Goal: Task Accomplishment & Management: Manage account settings

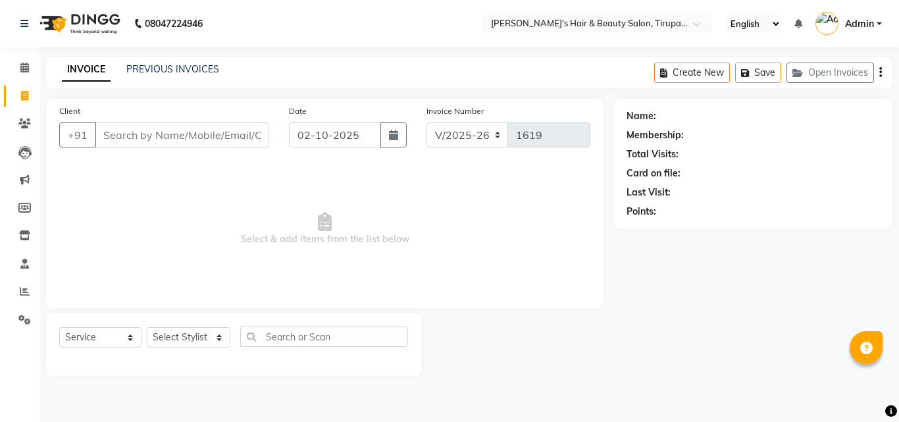
select select "5401"
select select "service"
click at [140, 134] on input "Client" at bounding box center [182, 134] width 174 height 25
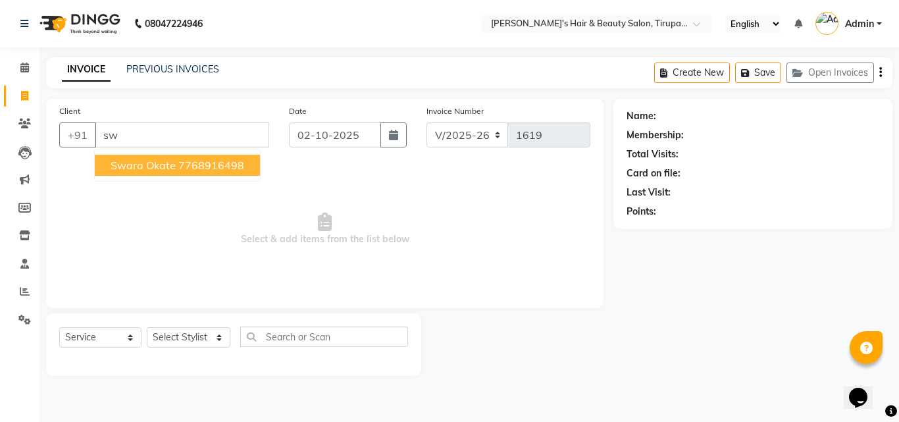
type input "s"
click at [143, 168] on span "[PERSON_NAME]" at bounding box center [153, 165] width 85 height 13
type input "7028477794"
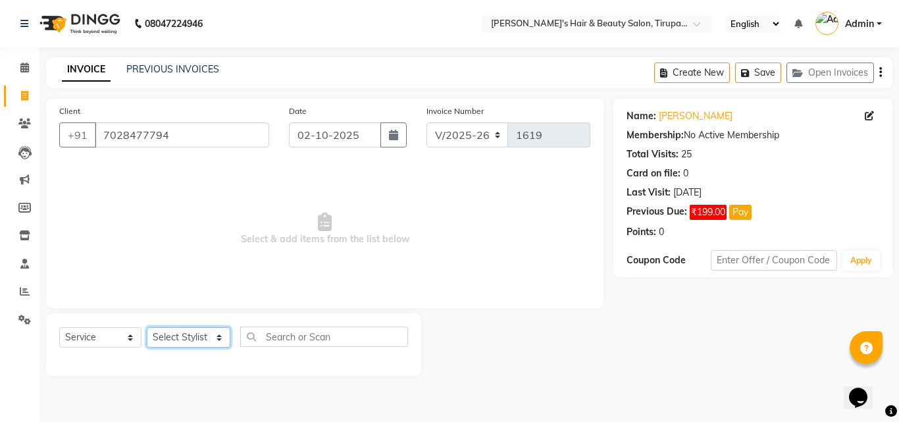
click at [216, 337] on select "Select Stylist [PERSON_NAME] [PERSON_NAME] Kajal [PERSON_NAME] [PERSON_NAME] [P…" at bounding box center [189, 337] width 84 height 20
select select "67904"
click at [147, 327] on select "Select Stylist [PERSON_NAME] [PERSON_NAME] Kajal [PERSON_NAME] [PERSON_NAME] [P…" at bounding box center [189, 337] width 84 height 20
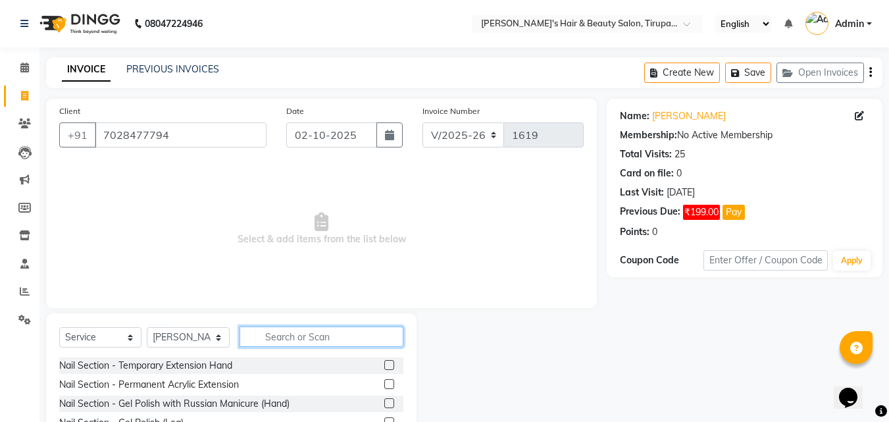
click at [285, 336] on input "text" at bounding box center [322, 337] width 164 height 20
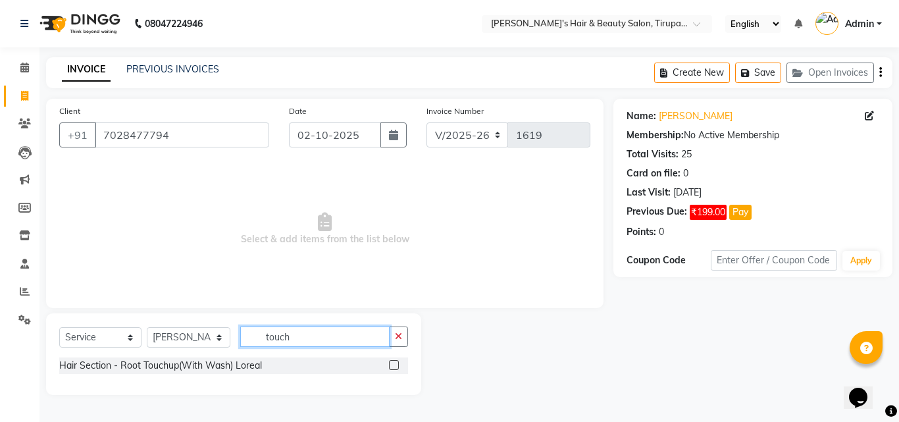
type input "touch"
click at [394, 365] on label at bounding box center [394, 365] width 10 height 10
click at [394, 365] on input "checkbox" at bounding box center [393, 365] width 9 height 9
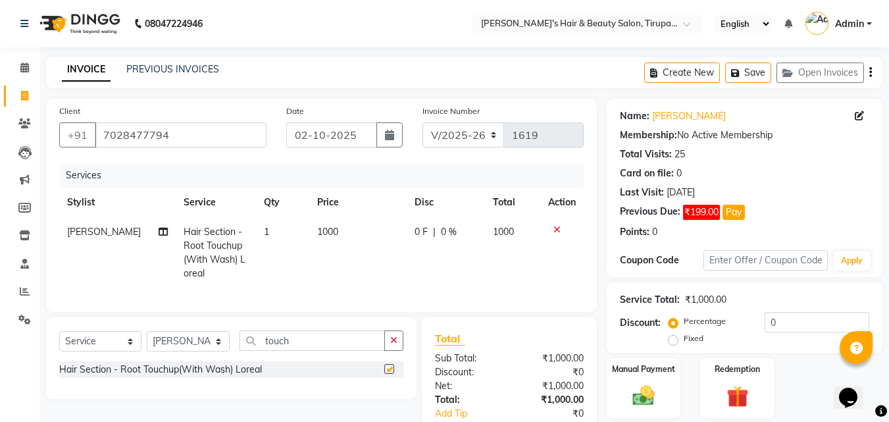
checkbox input "false"
click at [334, 229] on td "1000" at bounding box center [357, 252] width 97 height 71
select select "67904"
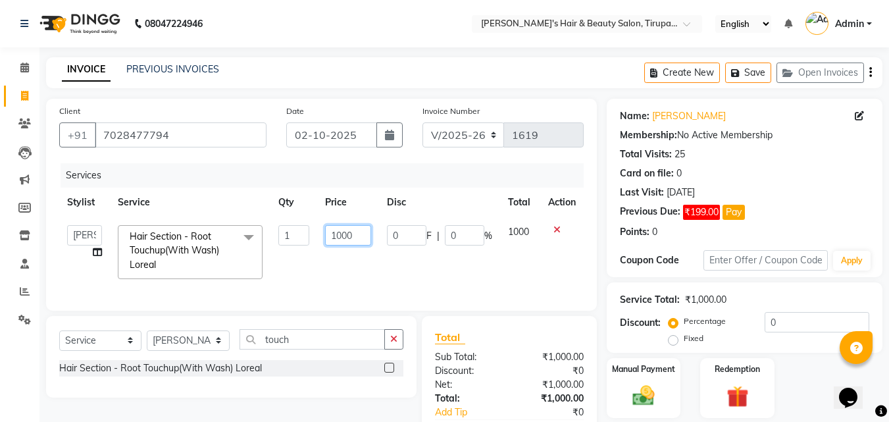
click at [359, 237] on input "1000" at bounding box center [347, 235] width 45 height 20
type input "1"
type input "1200"
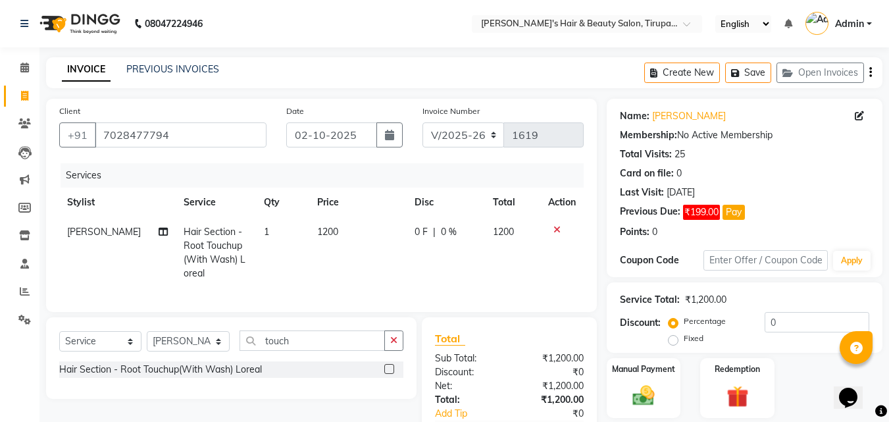
click at [443, 232] on span "0 %" at bounding box center [449, 232] width 16 height 14
select select "67904"
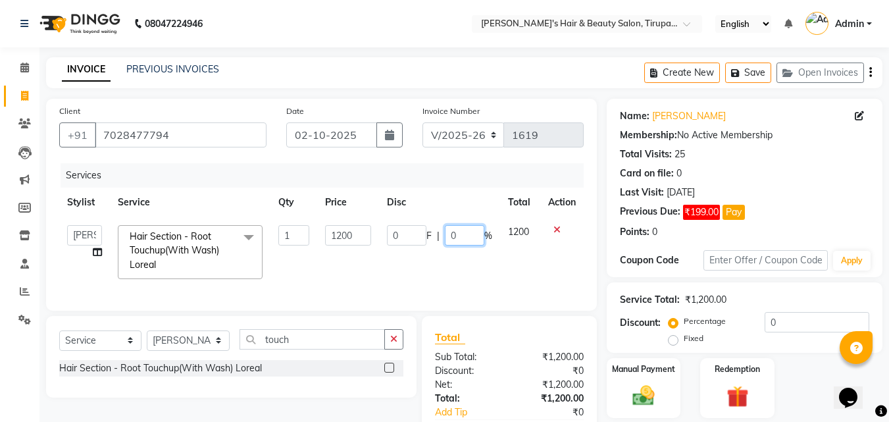
click at [468, 234] on input "0" at bounding box center [465, 235] width 40 height 20
type input "10"
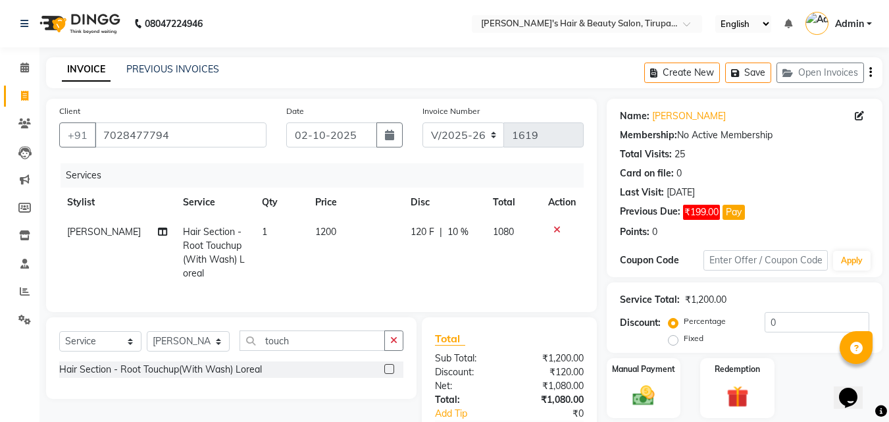
click at [469, 273] on td "120 F | 10 %" at bounding box center [444, 252] width 82 height 71
select select "67904"
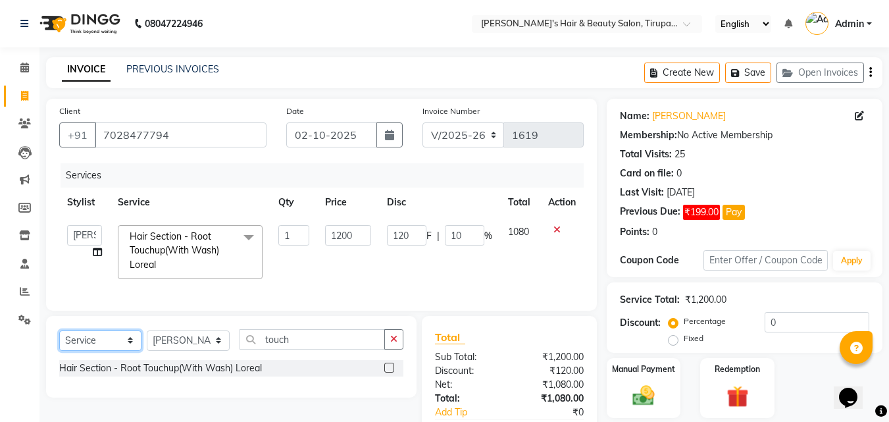
click at [131, 350] on select "Select Service Product Membership Package Voucher Prepaid Gift Card" at bounding box center [100, 340] width 82 height 20
select select "product"
click at [59, 340] on select "Select Service Product Membership Package Voucher Prepaid Gift Card" at bounding box center [100, 340] width 82 height 20
click at [388, 373] on label at bounding box center [389, 368] width 10 height 10
click at [388, 373] on input "checkbox" at bounding box center [388, 368] width 9 height 9
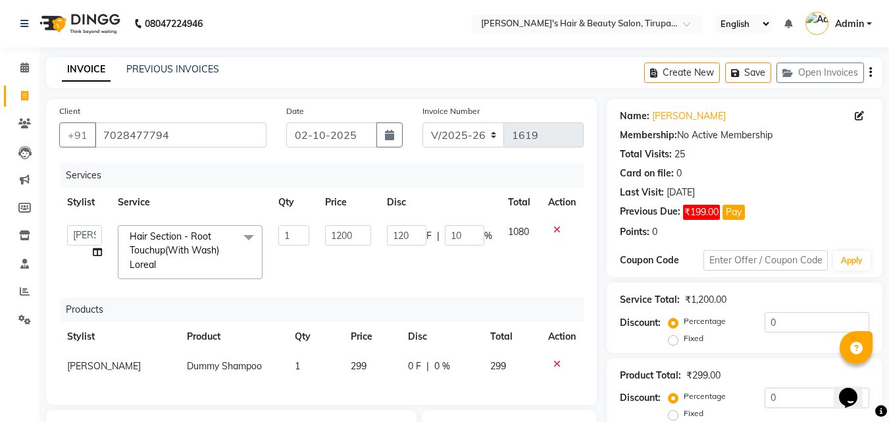
checkbox input "false"
click at [371, 364] on td "299" at bounding box center [372, 367] width 58 height 30
select select "67904"
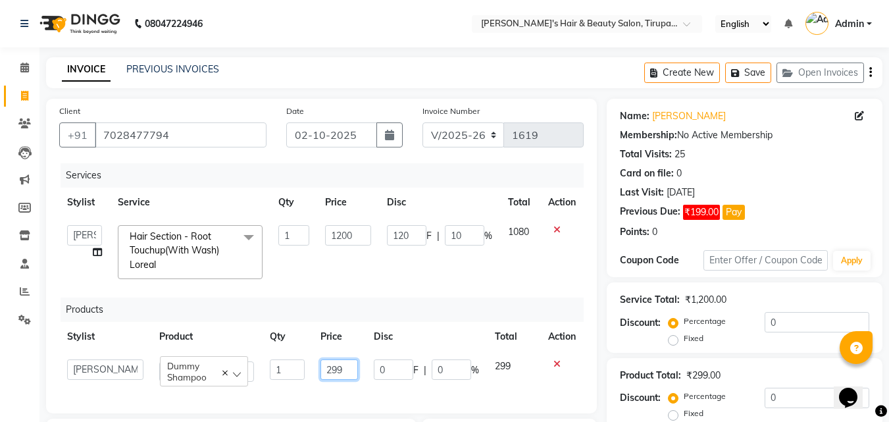
click at [348, 366] on input "299" at bounding box center [340, 369] width 38 height 20
type input "2"
type input "1600"
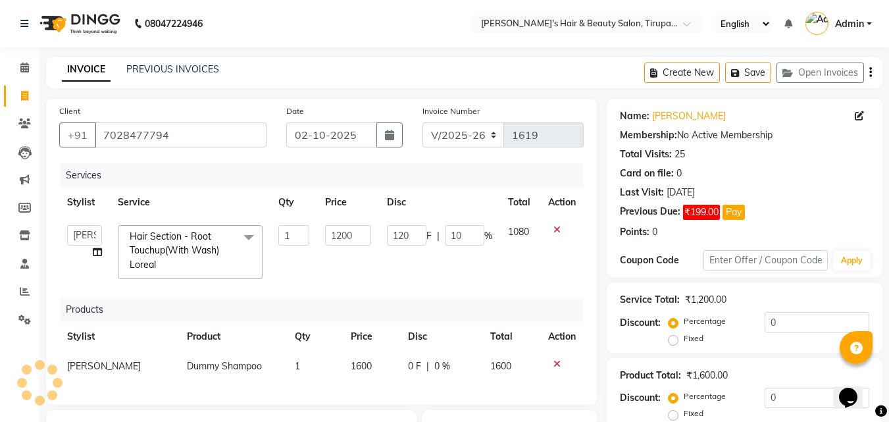
click at [374, 389] on div "Services Stylist Service Qty Price Disc Total Action [PERSON_NAME] [PERSON_NAME…" at bounding box center [321, 277] width 525 height 228
click at [440, 365] on span "0 %" at bounding box center [443, 366] width 16 height 14
select select "67904"
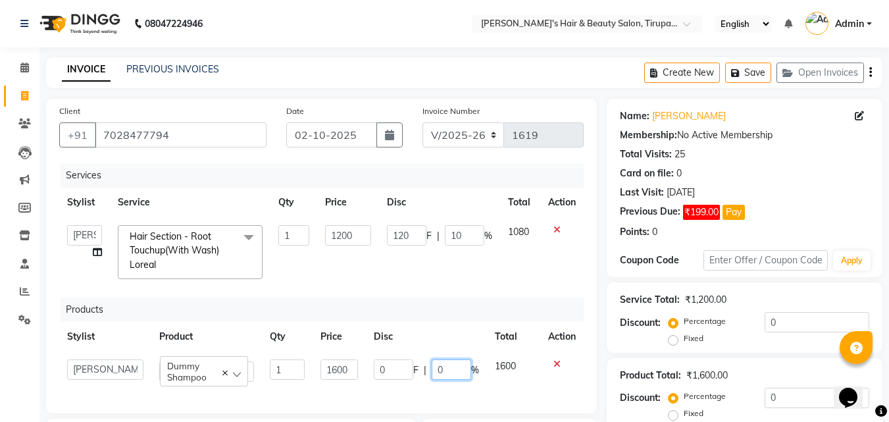
click at [449, 371] on input "0" at bounding box center [452, 369] width 40 height 20
type input "10"
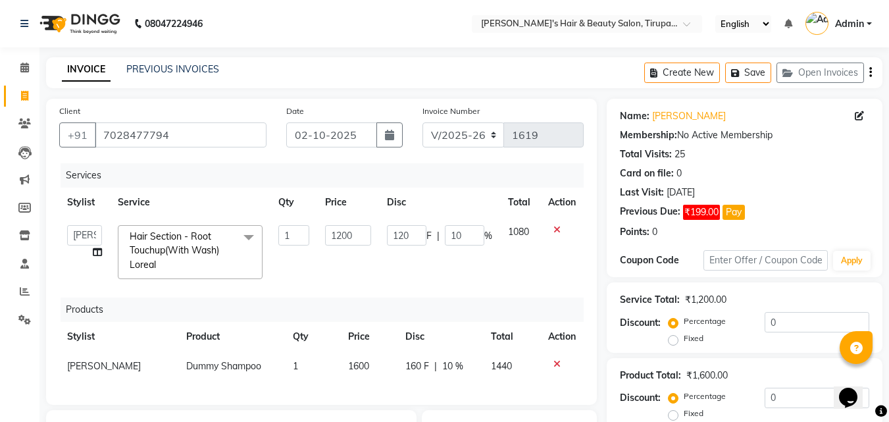
click at [463, 384] on div "Services Stylist Service Qty Price Disc Total Action [PERSON_NAME] [PERSON_NAME…" at bounding box center [321, 277] width 525 height 228
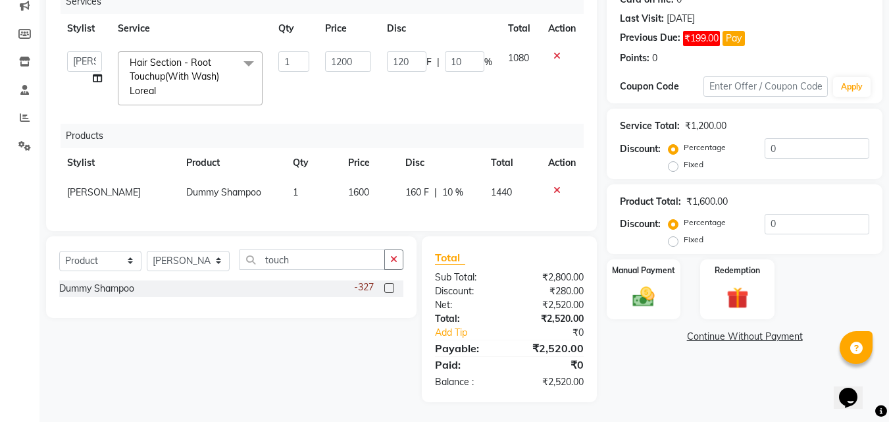
scroll to position [184, 0]
click at [641, 286] on img at bounding box center [643, 297] width 37 height 26
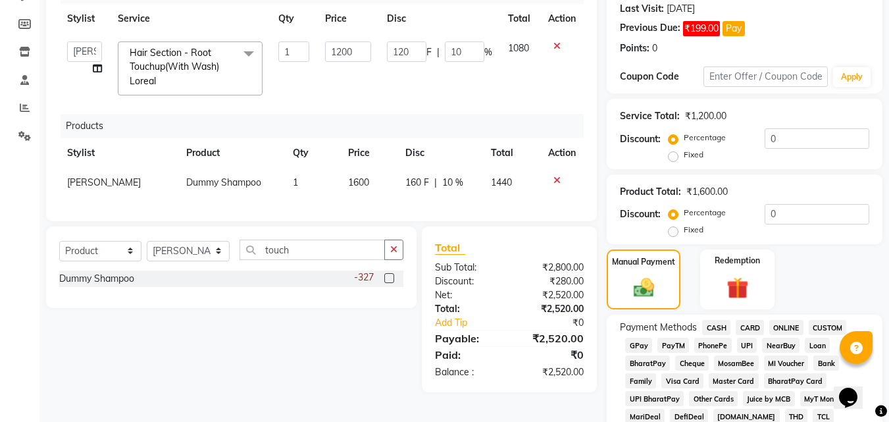
click at [642, 343] on span "GPay" at bounding box center [638, 345] width 27 height 15
click at [645, 340] on span "GPay" at bounding box center [638, 345] width 27 height 15
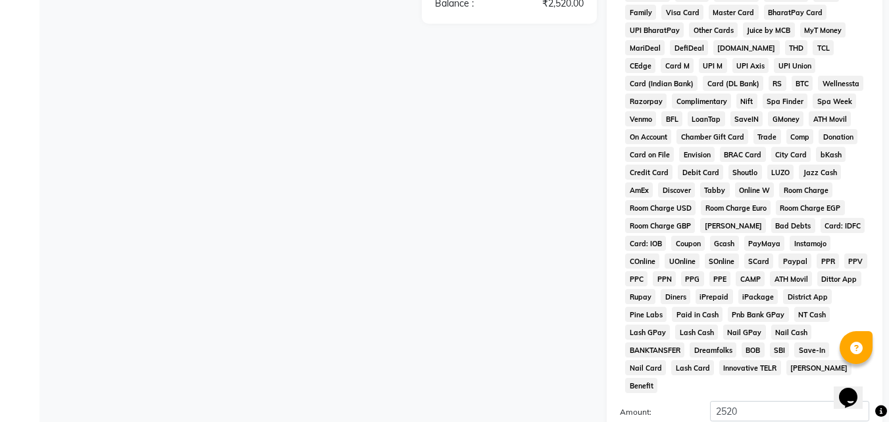
click at [882, 111] on div "Payment Methods CASH CARD ONLINE CUSTOM GPay PayTM PhonePe UPI NearBuy Loan Bha…" at bounding box center [745, 208] width 276 height 525
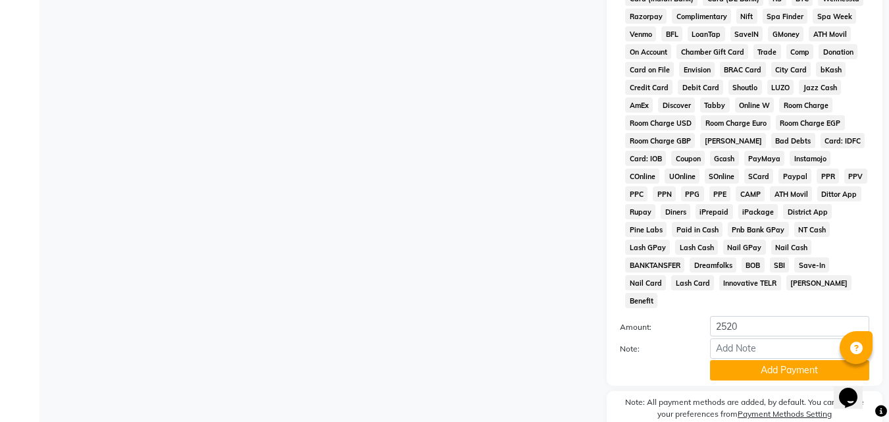
scroll to position [680, 0]
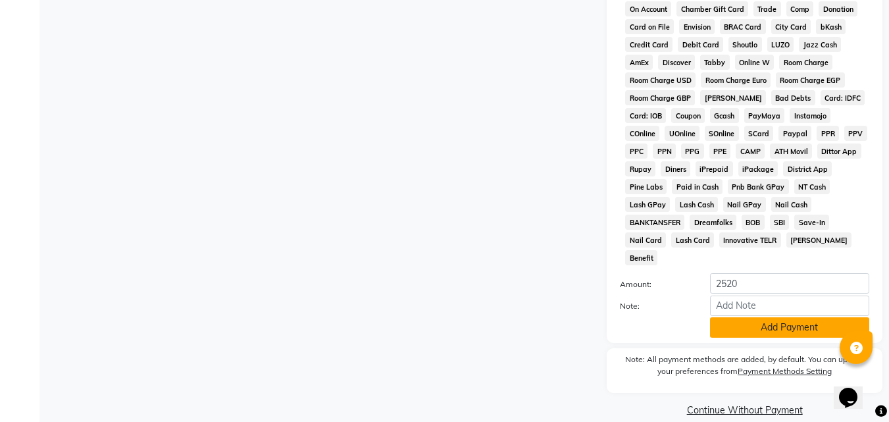
click at [766, 317] on button "Add Payment" at bounding box center [789, 327] width 159 height 20
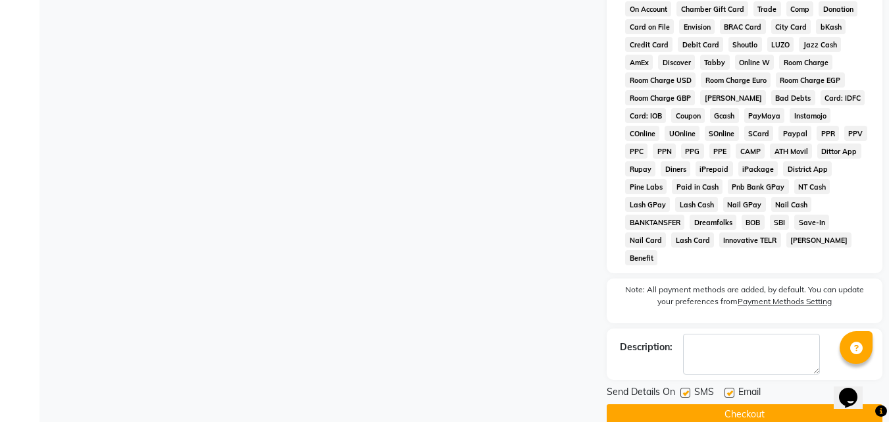
click at [715, 404] on button "Checkout" at bounding box center [745, 414] width 276 height 20
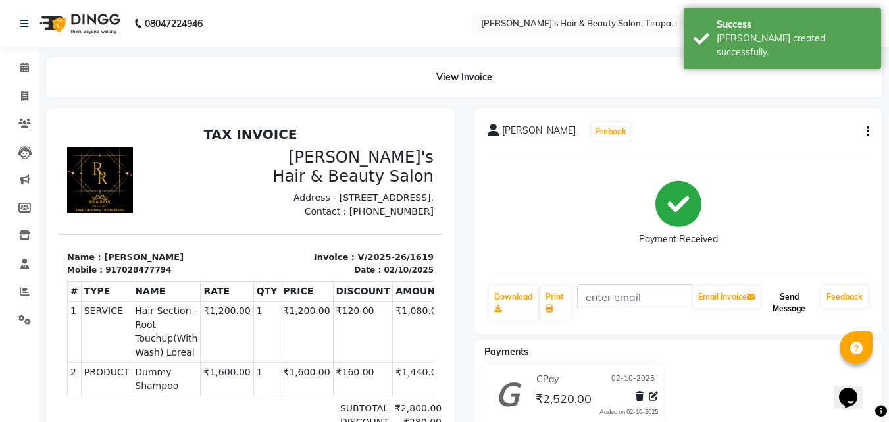
click at [797, 295] on button "Send Message" at bounding box center [789, 303] width 53 height 34
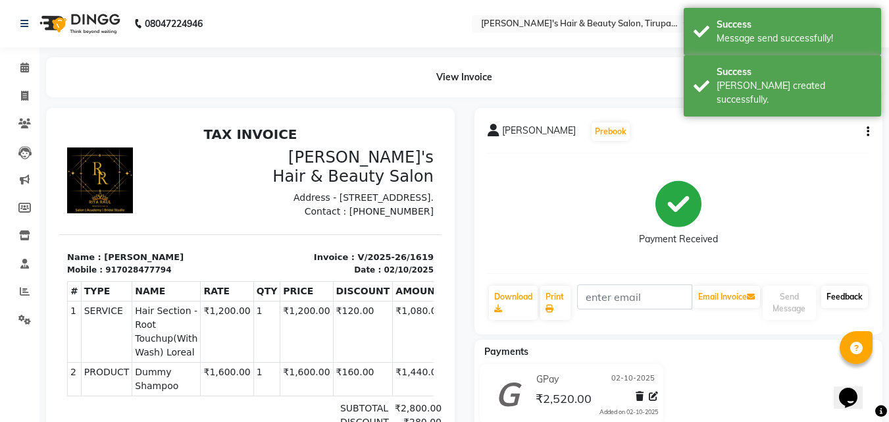
click at [836, 292] on link "Feedback" at bounding box center [845, 297] width 47 height 22
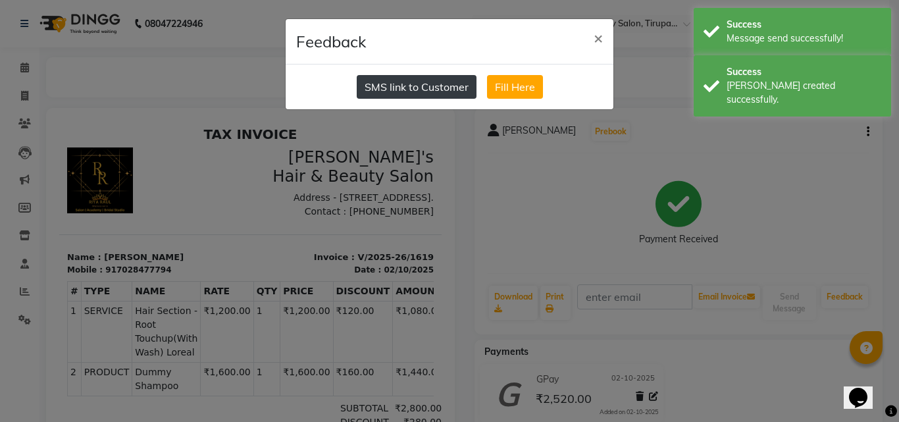
click at [434, 83] on button "SMS link to Customer" at bounding box center [417, 87] width 120 height 24
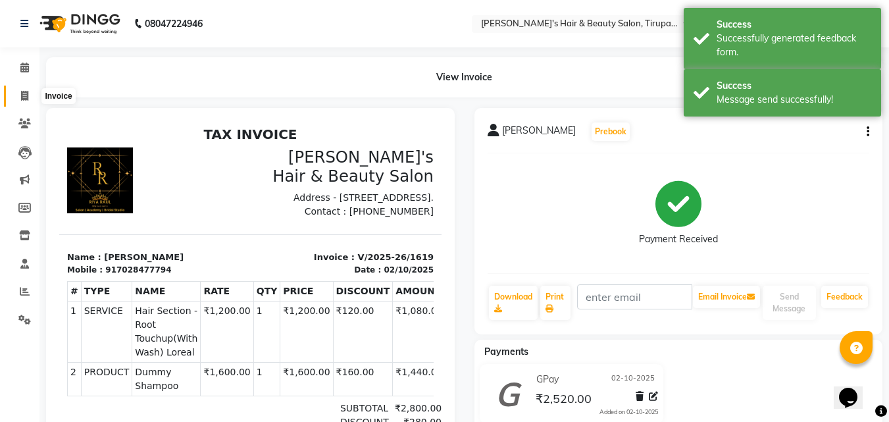
click at [22, 94] on icon at bounding box center [24, 96] width 7 height 10
select select "5401"
select select "service"
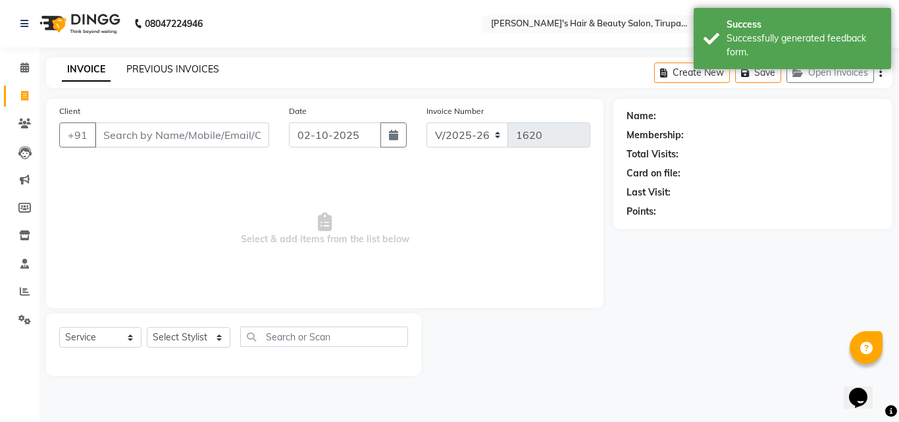
click at [164, 69] on link "PREVIOUS INVOICES" at bounding box center [172, 69] width 93 height 12
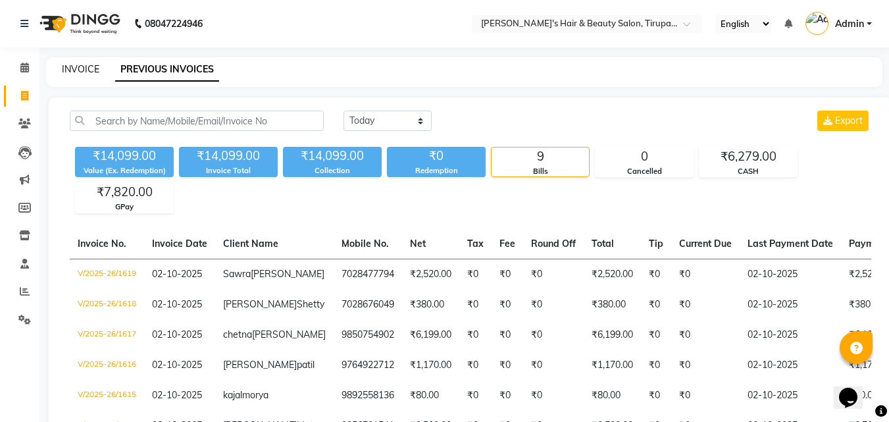
click at [67, 67] on link "INVOICE" at bounding box center [81, 69] width 38 height 12
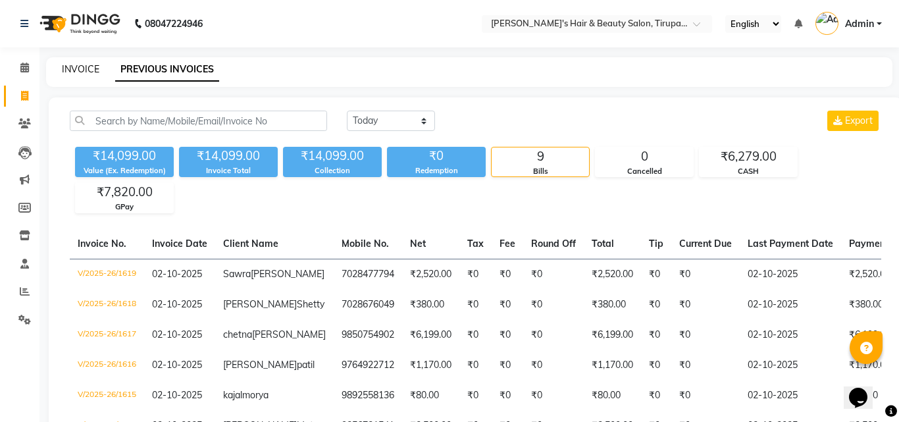
select select "service"
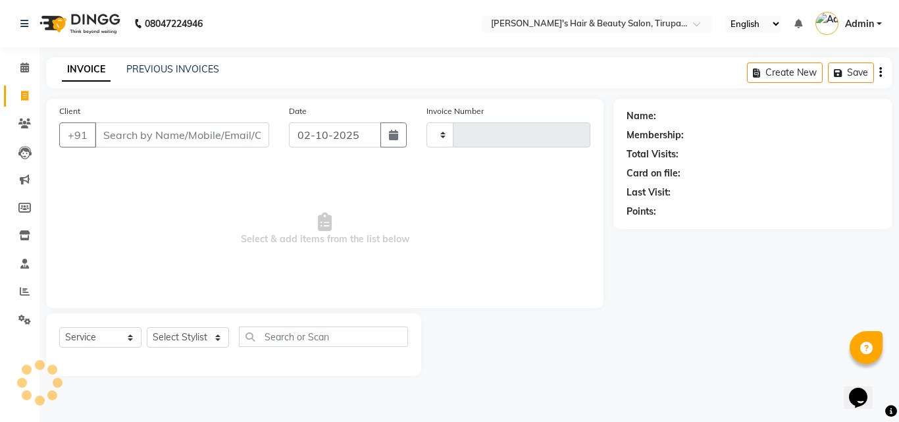
type input "1620"
select select "5401"
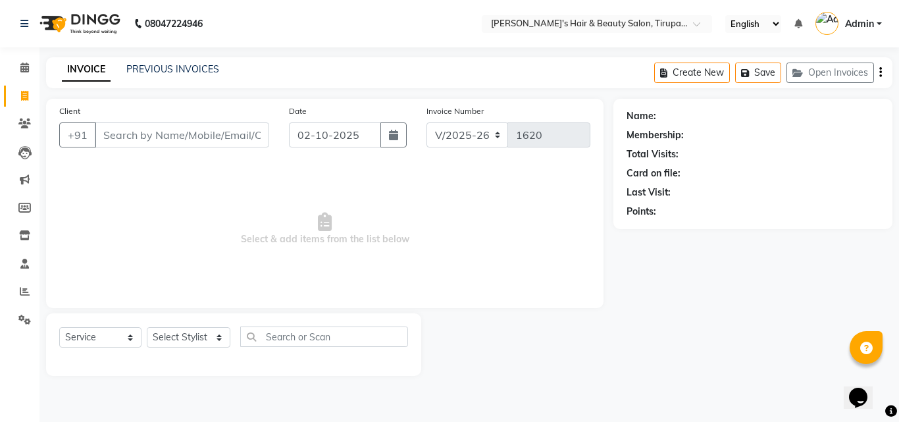
click at [107, 138] on input "Client" at bounding box center [182, 134] width 174 height 25
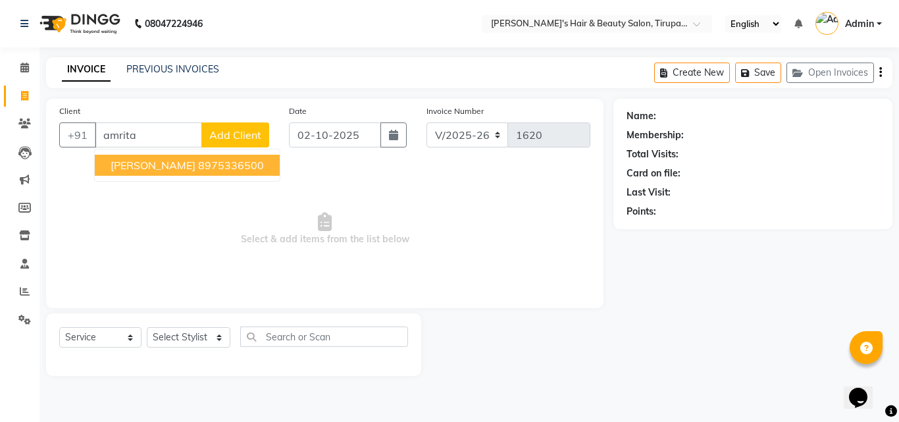
click at [137, 159] on span "[PERSON_NAME]" at bounding box center [153, 165] width 85 height 13
type input "8975336500"
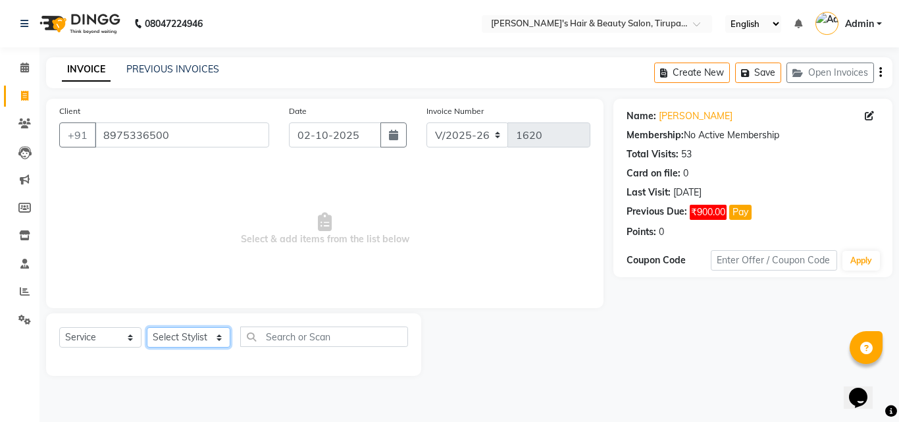
click at [217, 335] on select "Select Stylist [PERSON_NAME] [PERSON_NAME] Kajal [PERSON_NAME] [PERSON_NAME] [P…" at bounding box center [189, 337] width 84 height 20
select select "67904"
click at [147, 327] on select "Select Stylist [PERSON_NAME] [PERSON_NAME] Kajal [PERSON_NAME] [PERSON_NAME] [P…" at bounding box center [189, 337] width 84 height 20
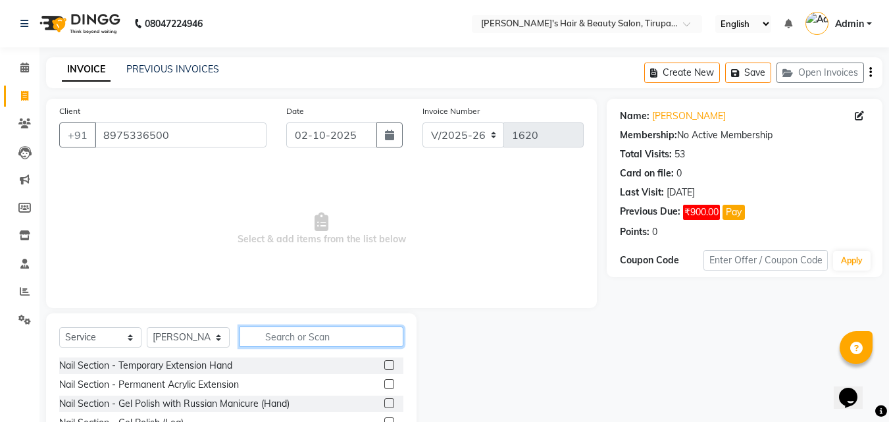
click at [305, 333] on input "text" at bounding box center [322, 337] width 164 height 20
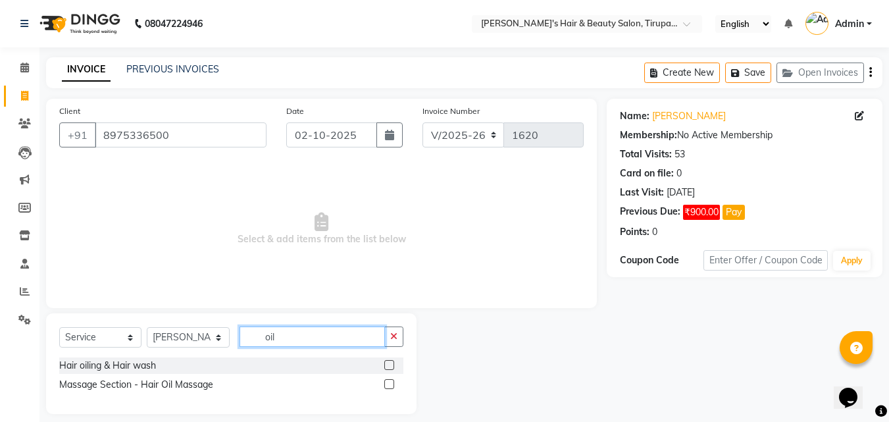
type input "oil"
click at [390, 363] on label at bounding box center [389, 365] width 10 height 10
click at [390, 363] on input "checkbox" at bounding box center [388, 365] width 9 height 9
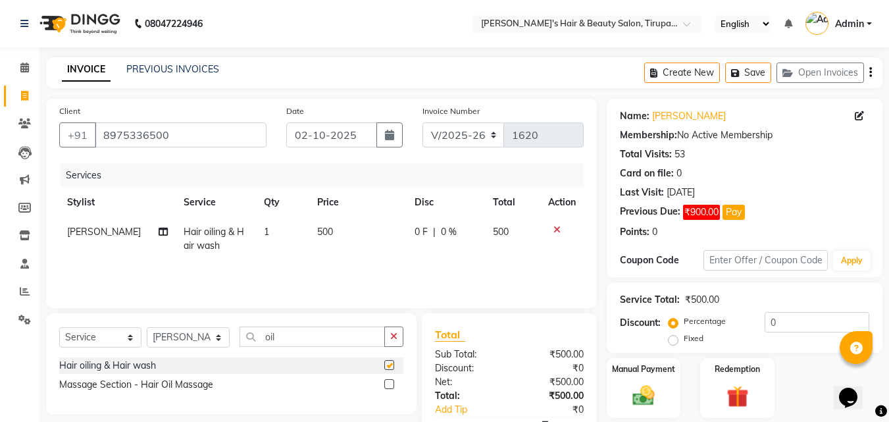
checkbox input "false"
click at [332, 223] on td "500" at bounding box center [357, 238] width 97 height 43
select select "67904"
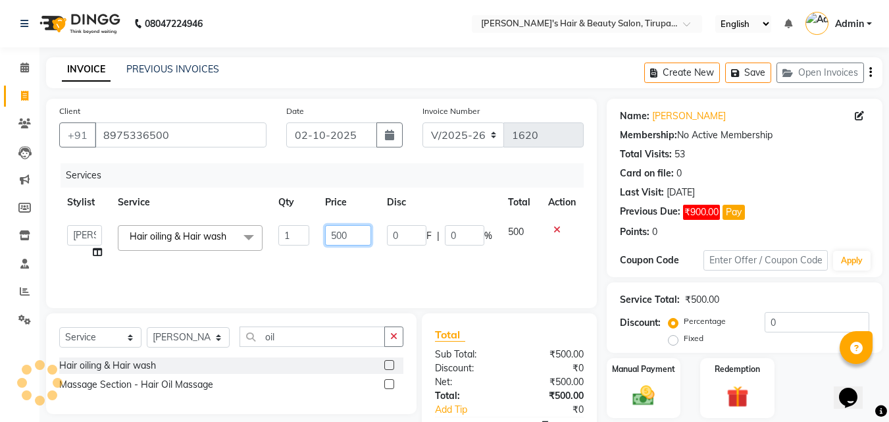
click at [347, 235] on input "500" at bounding box center [347, 235] width 45 height 20
type input "5"
type input "400"
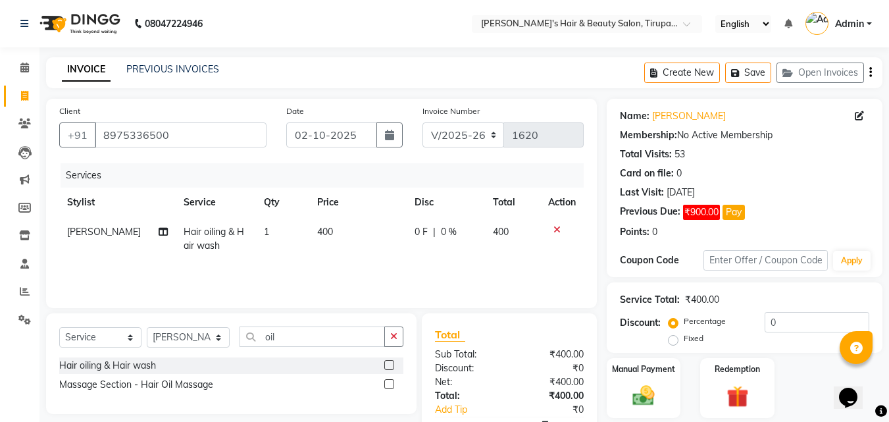
click at [352, 247] on td "400" at bounding box center [357, 238] width 97 height 43
select select "67904"
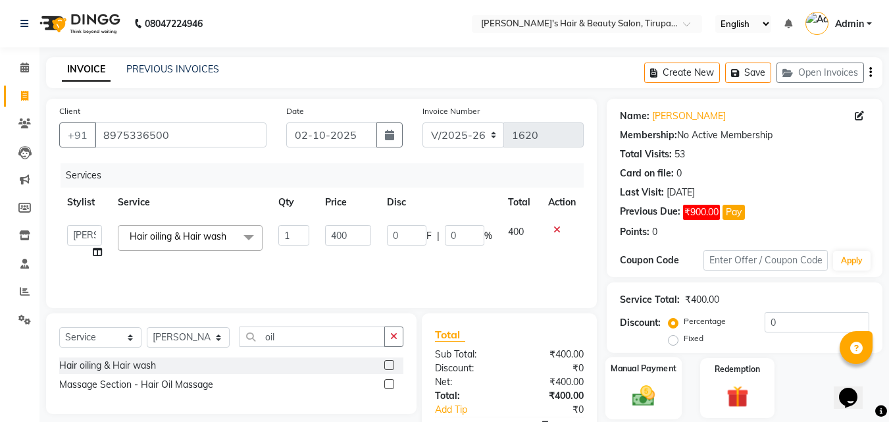
click at [647, 393] on img at bounding box center [643, 396] width 37 height 26
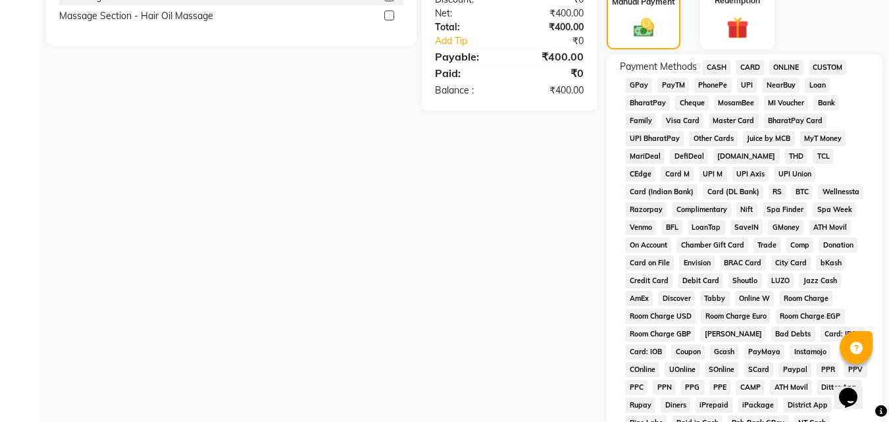
click at [639, 85] on span "GPay" at bounding box center [638, 85] width 27 height 15
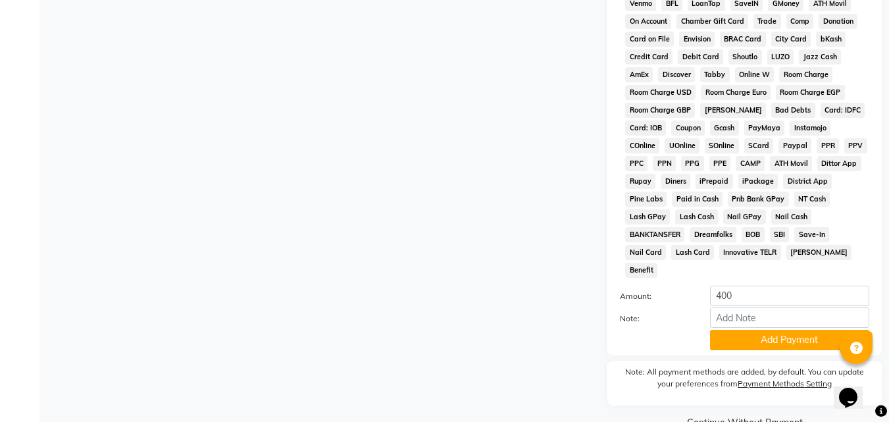
scroll to position [605, 0]
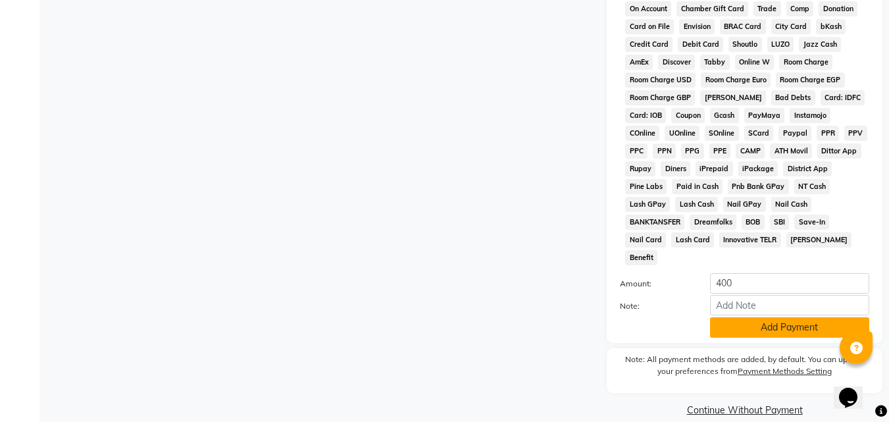
click at [777, 317] on button "Add Payment" at bounding box center [789, 327] width 159 height 20
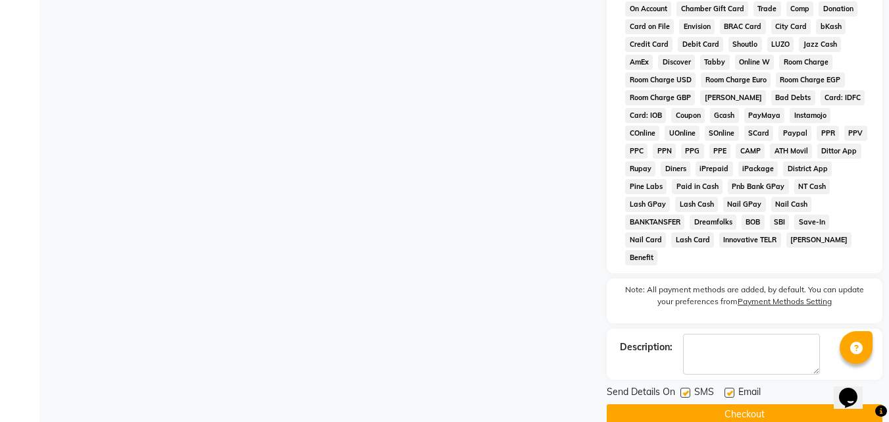
click at [772, 404] on button "Checkout" at bounding box center [745, 414] width 276 height 20
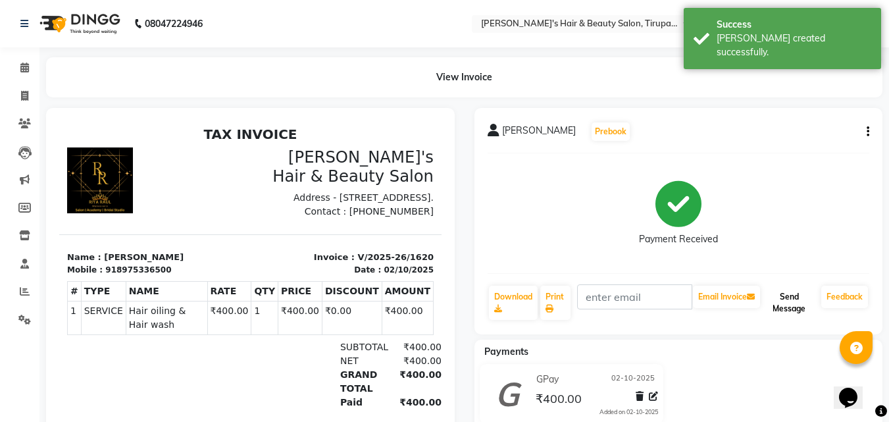
click at [791, 304] on button "Send Message" at bounding box center [789, 303] width 53 height 34
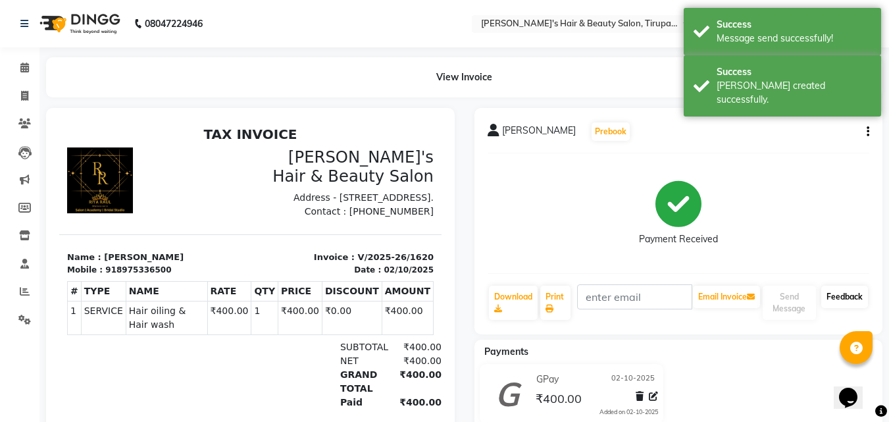
click at [849, 300] on link "Feedback" at bounding box center [845, 297] width 47 height 22
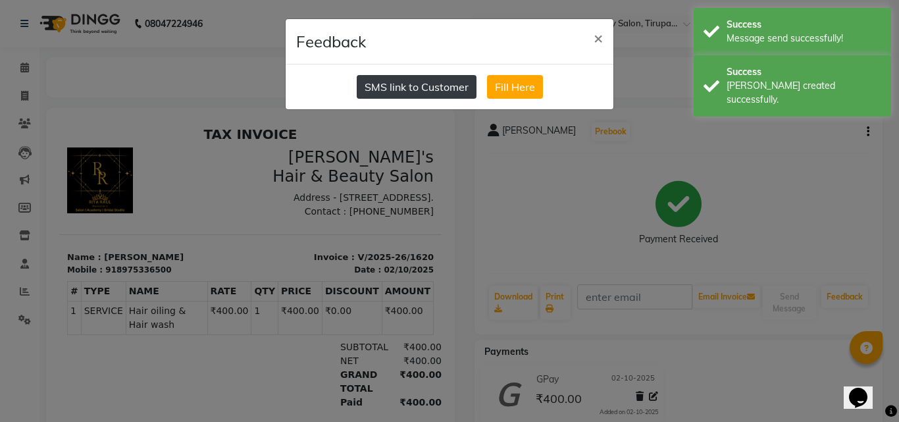
click at [421, 85] on button "SMS link to Customer" at bounding box center [417, 87] width 120 height 24
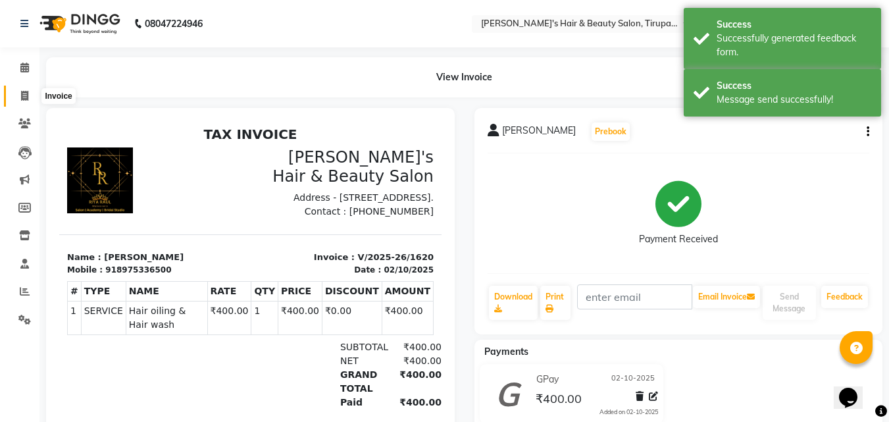
click at [21, 93] on icon at bounding box center [24, 96] width 7 height 10
select select "service"
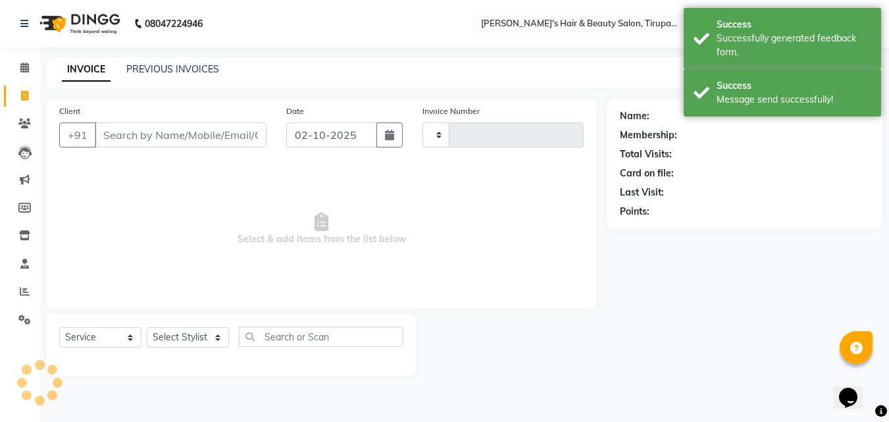
type input "1621"
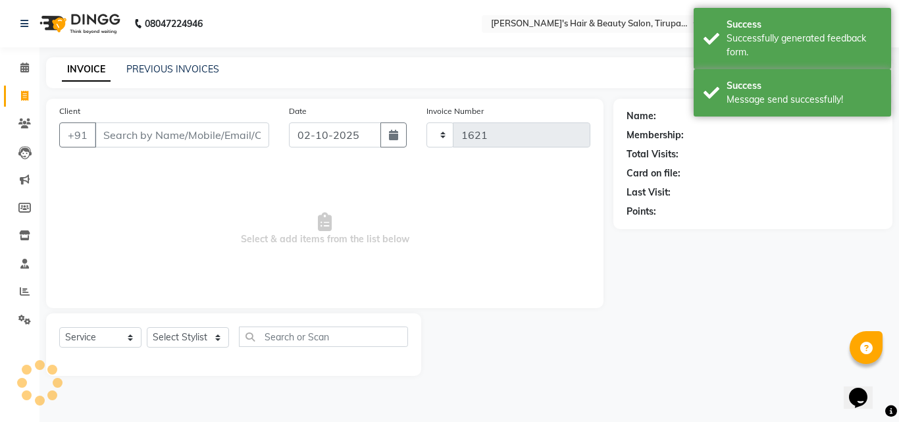
select select "5401"
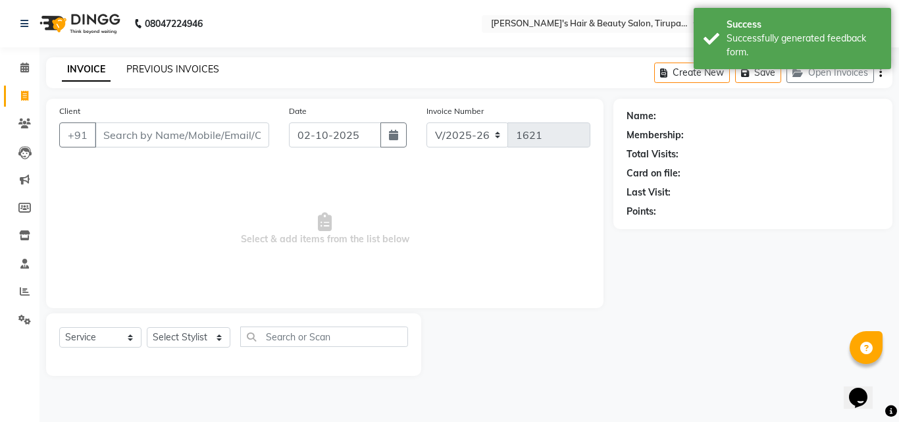
click at [131, 70] on link "PREVIOUS INVOICES" at bounding box center [172, 69] width 93 height 12
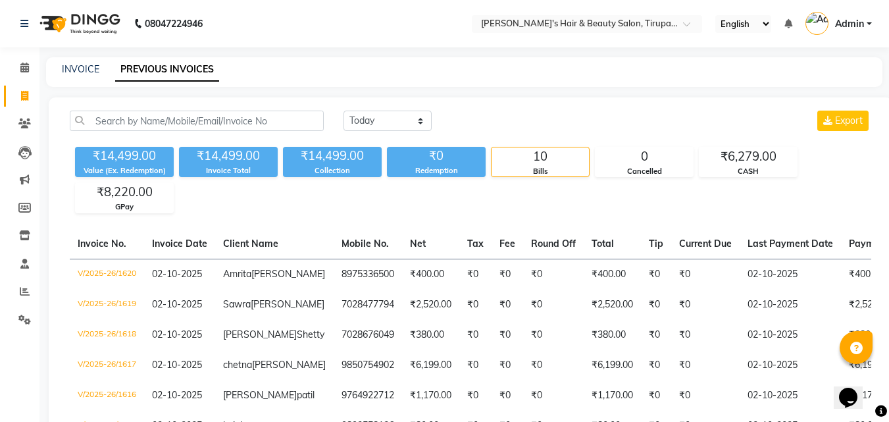
click at [40, 365] on main "INVOICE PREVIOUS INVOICES [DATE] [DATE] Custom Range Export ₹14,499.00 Value (E…" at bounding box center [465, 352] width 850 height 590
click at [41, 367] on main "INVOICE PREVIOUS INVOICES [DATE] [DATE] Custom Range Export ₹14,499.00 Value (E…" at bounding box center [465, 352] width 850 height 590
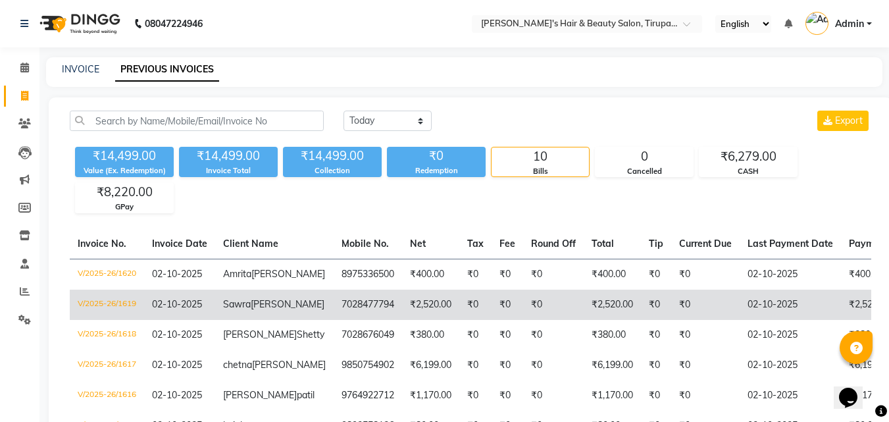
click at [168, 310] on span "02-10-2025" at bounding box center [177, 304] width 50 height 12
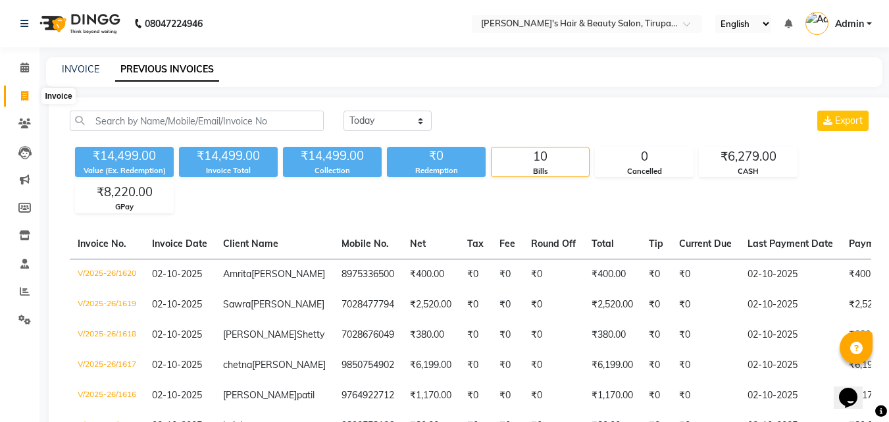
click at [21, 95] on icon at bounding box center [24, 96] width 7 height 10
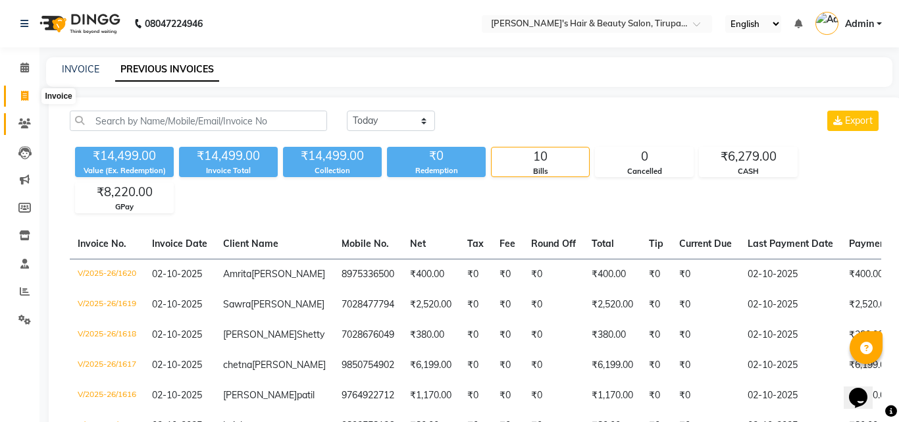
select select "5401"
select select "service"
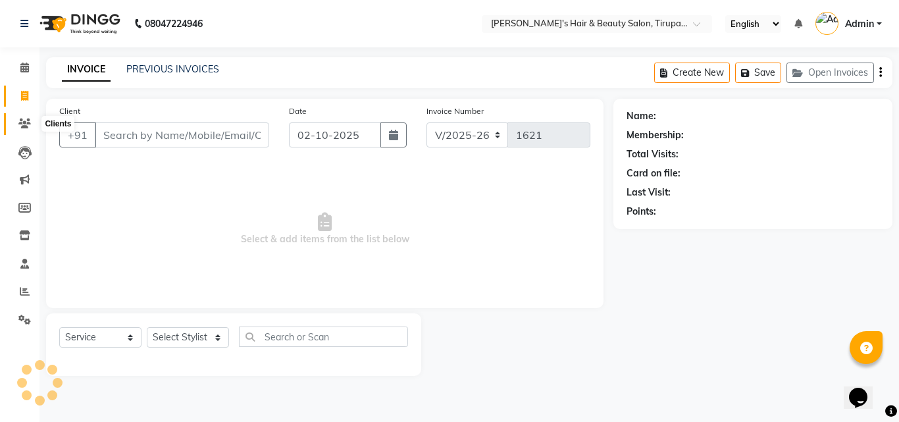
click at [26, 122] on icon at bounding box center [24, 124] width 13 height 10
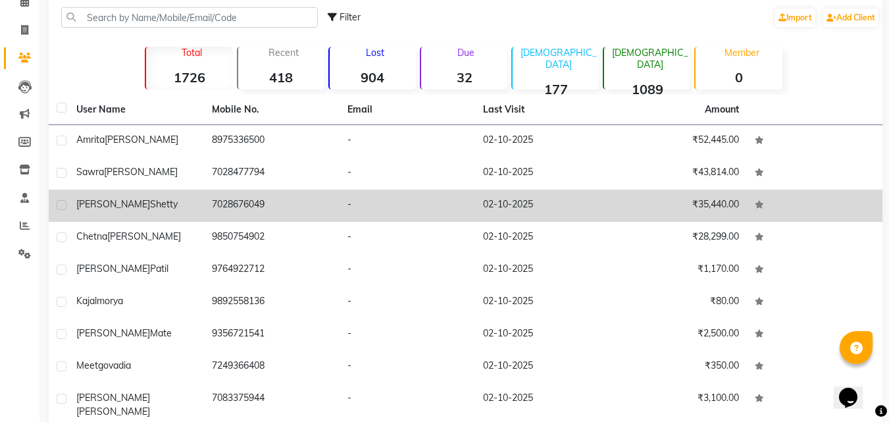
scroll to position [132, 0]
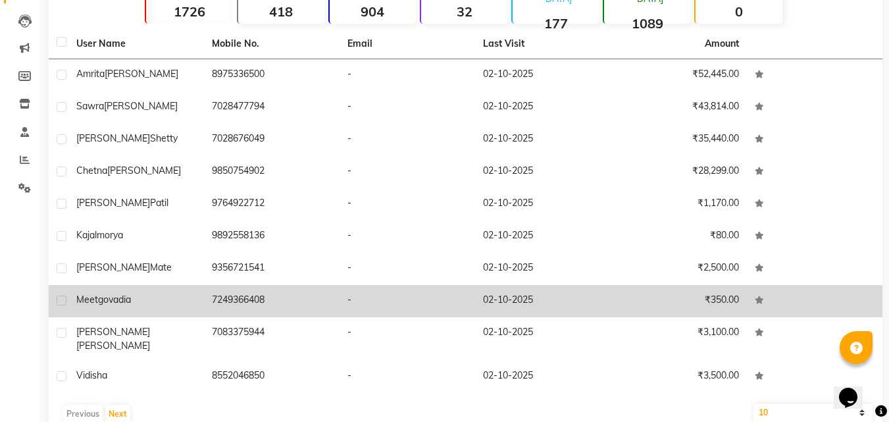
click at [128, 302] on span "govadia" at bounding box center [114, 300] width 33 height 12
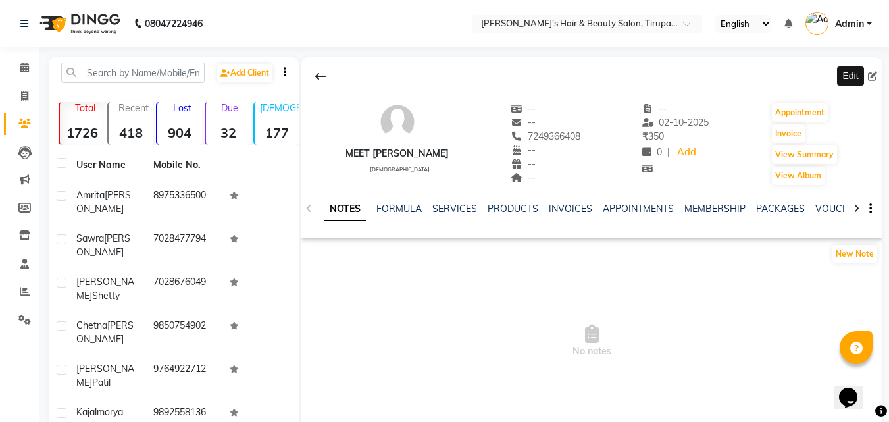
click at [876, 80] on icon at bounding box center [872, 76] width 9 height 9
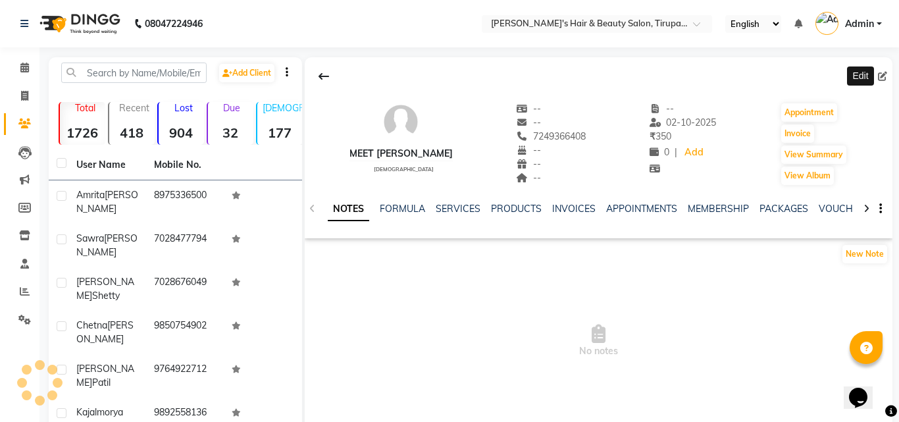
select select "[DEMOGRAPHIC_DATA]"
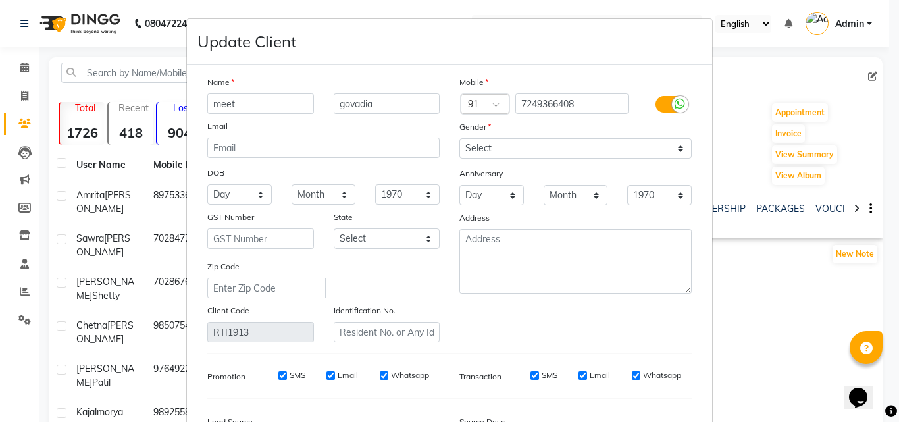
click at [239, 105] on input "meet" at bounding box center [260, 103] width 107 height 20
type input "Meet"
type input "Govadia"
click at [391, 52] on div "Update Client" at bounding box center [449, 41] width 525 height 45
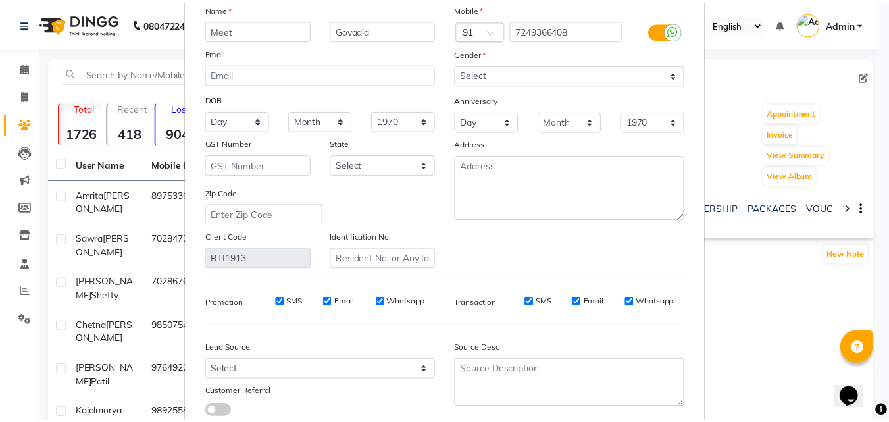
scroll to position [132, 0]
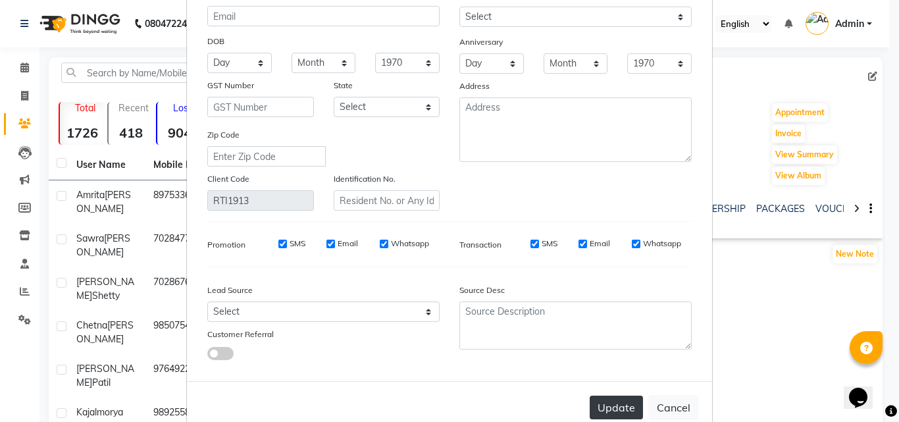
click at [625, 408] on button "Update" at bounding box center [616, 408] width 53 height 24
select select
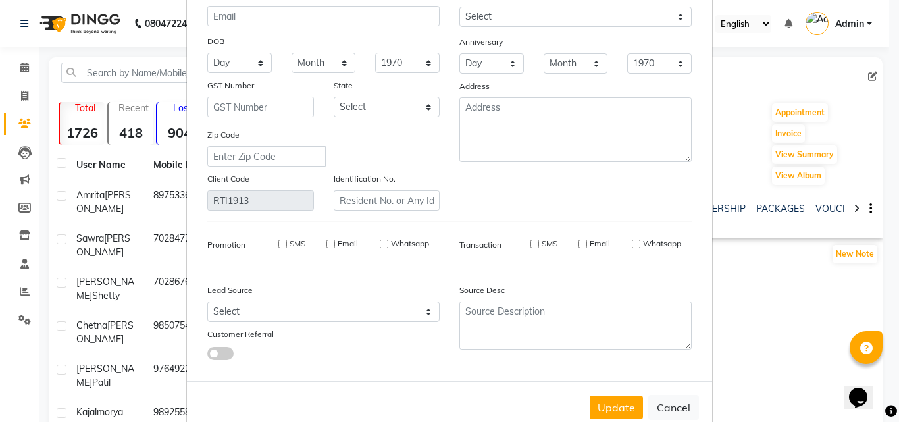
select select
checkbox input "false"
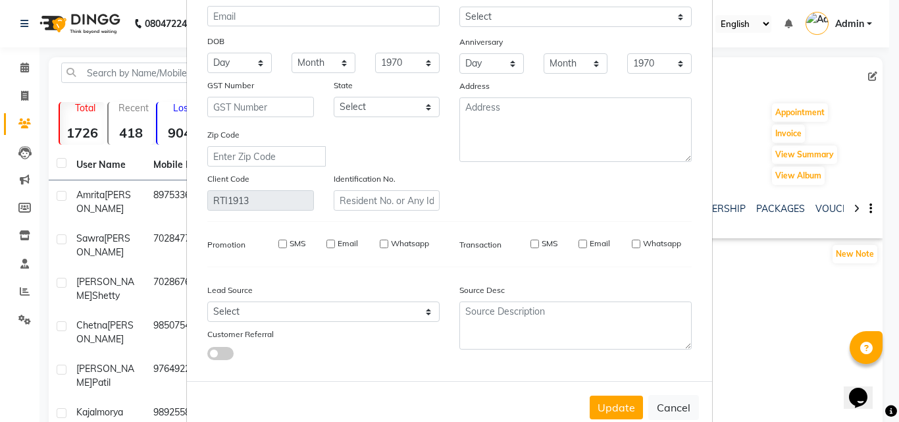
checkbox input "false"
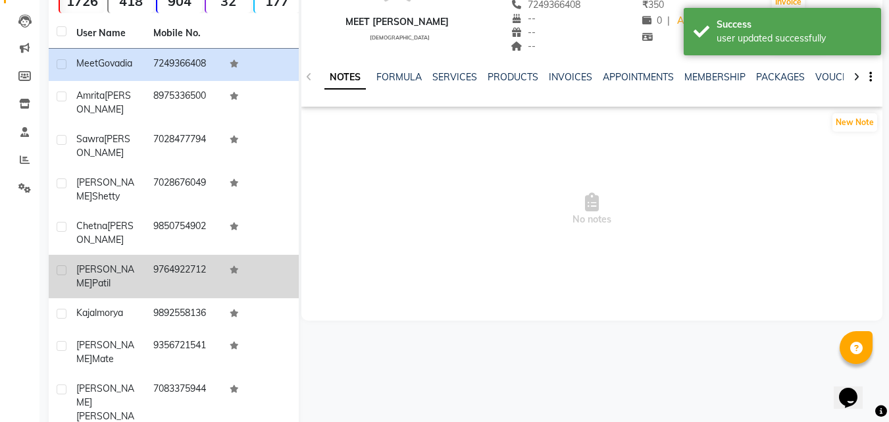
click at [111, 277] on span "patil" at bounding box center [101, 283] width 18 height 12
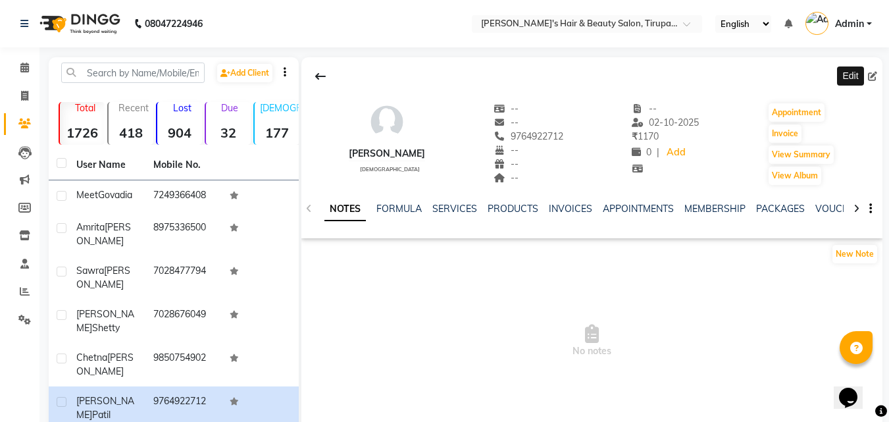
click at [876, 79] on icon at bounding box center [872, 76] width 9 height 9
select select "[DEMOGRAPHIC_DATA]"
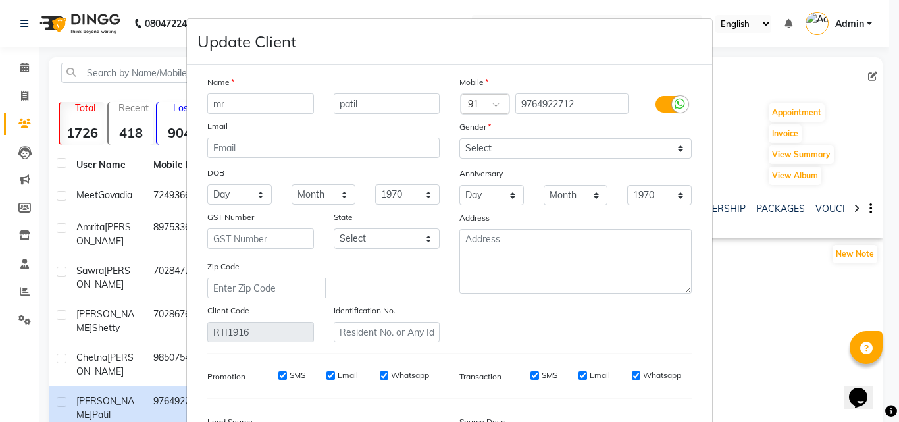
type input "m"
type input "[PERSON_NAME]"
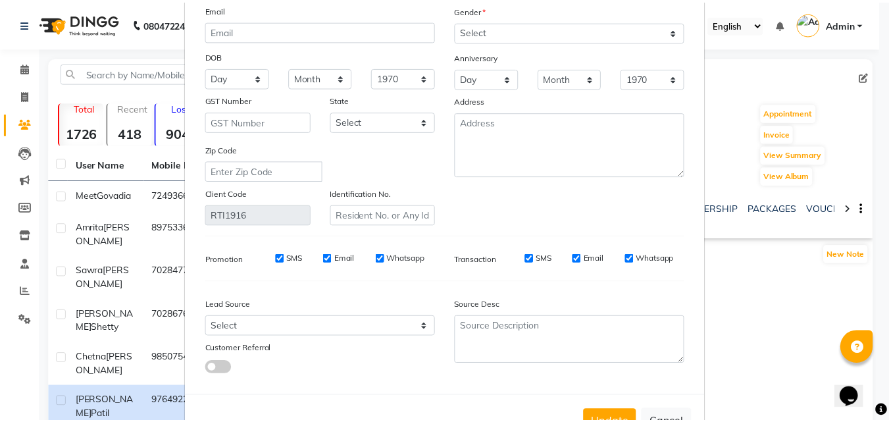
scroll to position [132, 0]
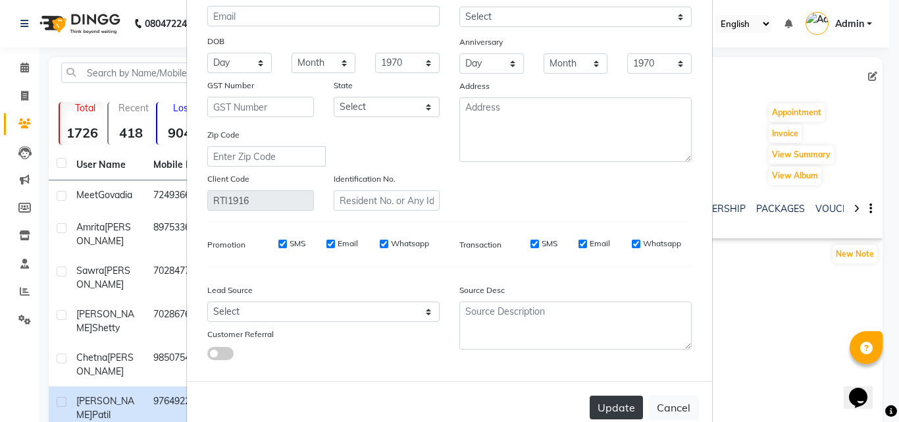
type input "Patil"
click at [600, 405] on button "Update" at bounding box center [616, 408] width 53 height 24
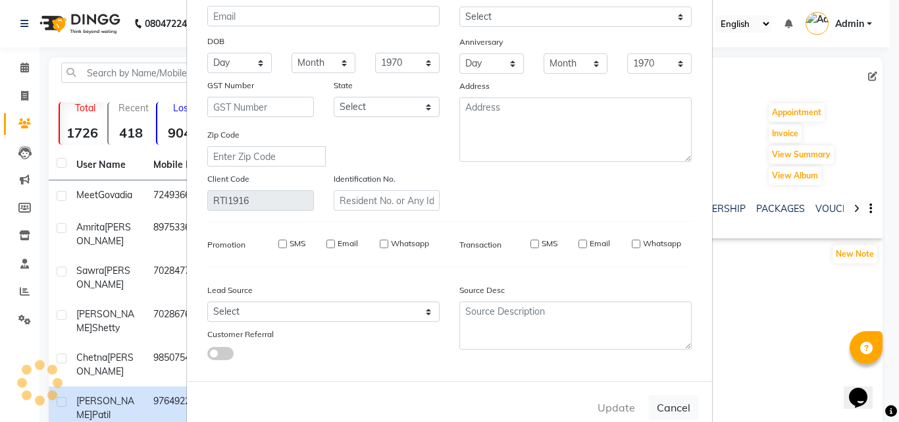
select select
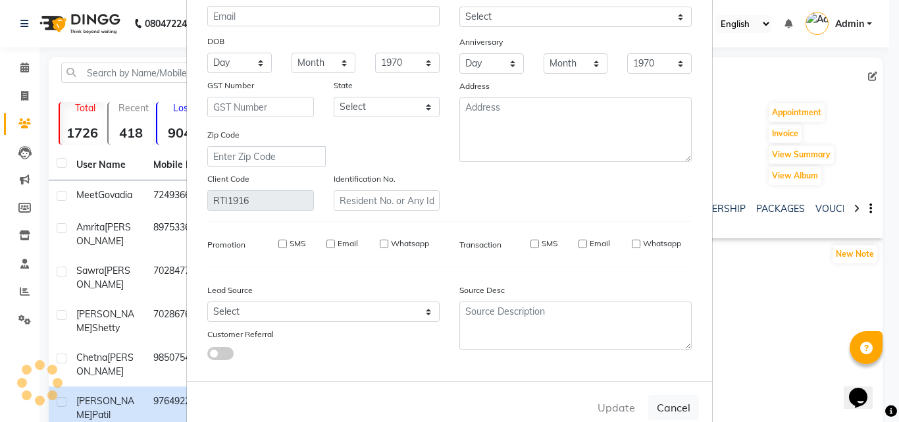
select select
checkbox input "false"
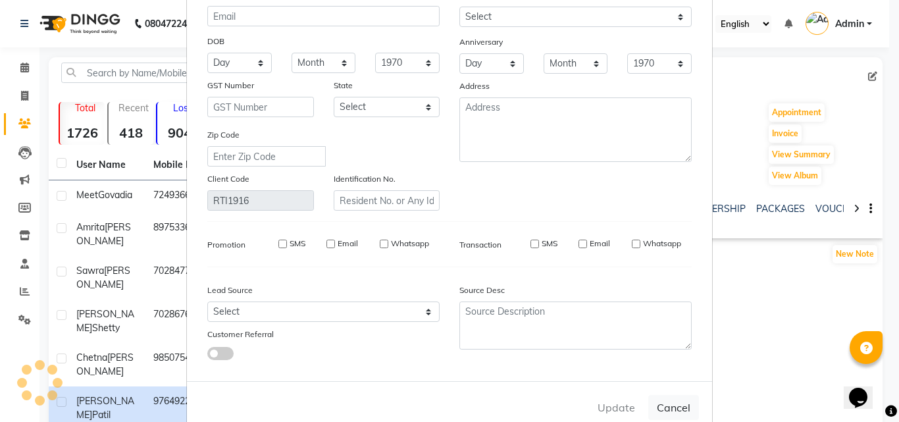
checkbox input "false"
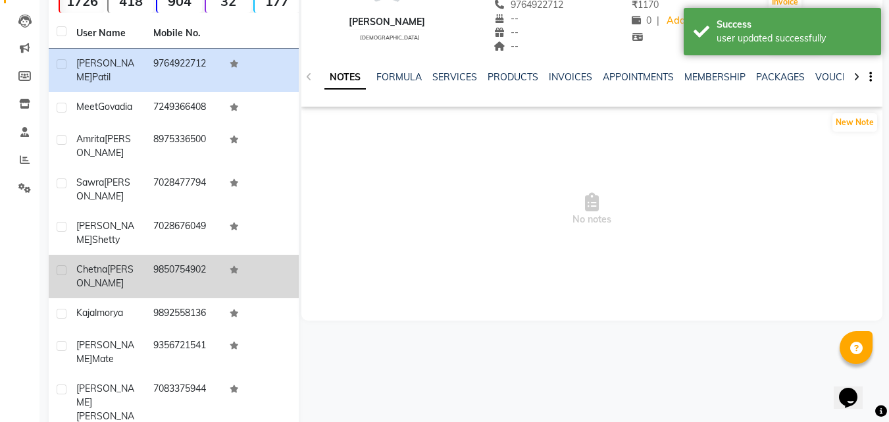
click at [117, 255] on td "[PERSON_NAME]" at bounding box center [106, 276] width 77 height 43
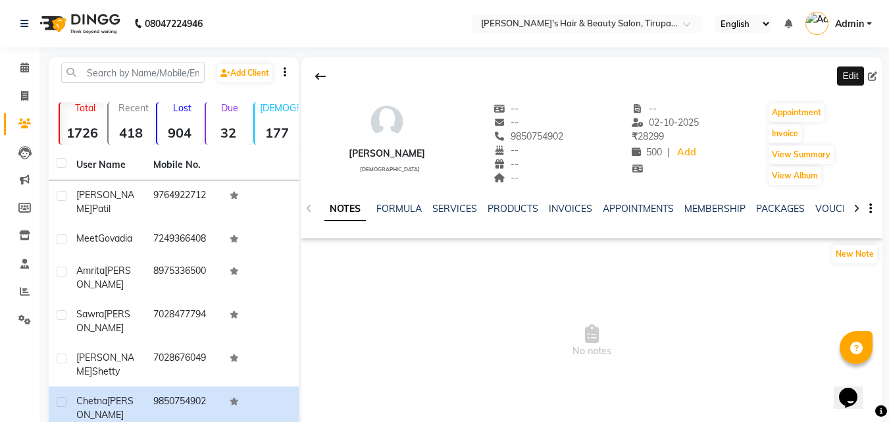
click at [878, 76] on span at bounding box center [875, 77] width 14 height 14
click at [874, 80] on icon at bounding box center [872, 76] width 9 height 9
select select "[DEMOGRAPHIC_DATA]"
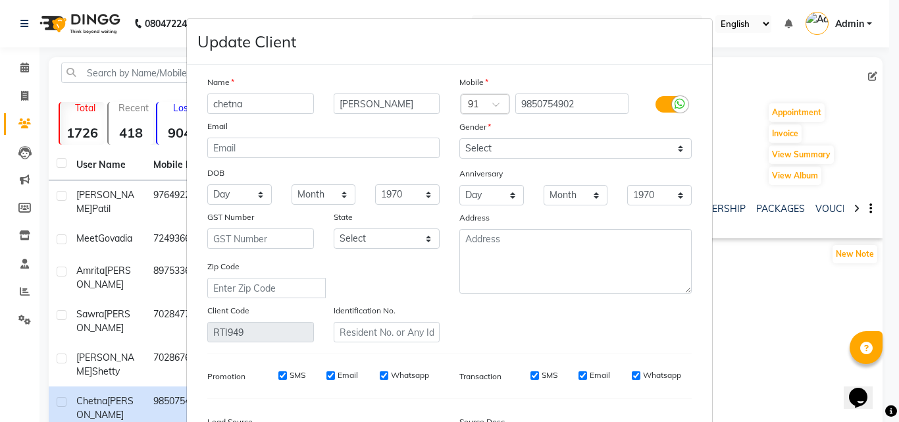
click at [225, 99] on input "chetna" at bounding box center [260, 103] width 107 height 20
type input "[PERSON_NAME]"
type input "d"
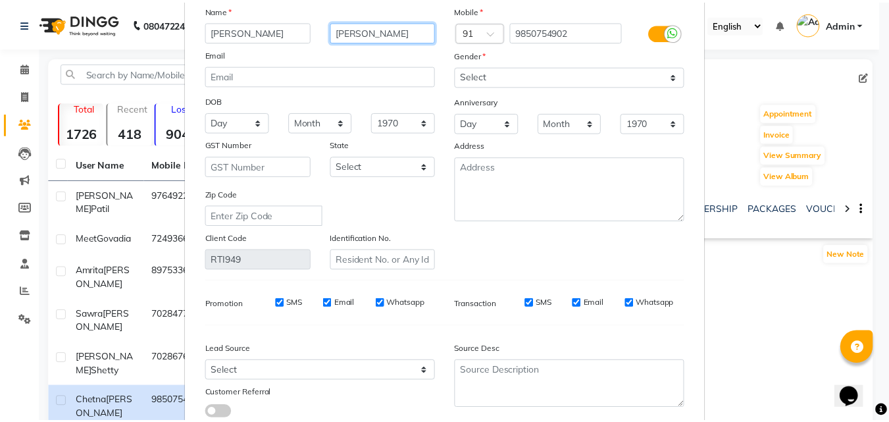
scroll to position [162, 0]
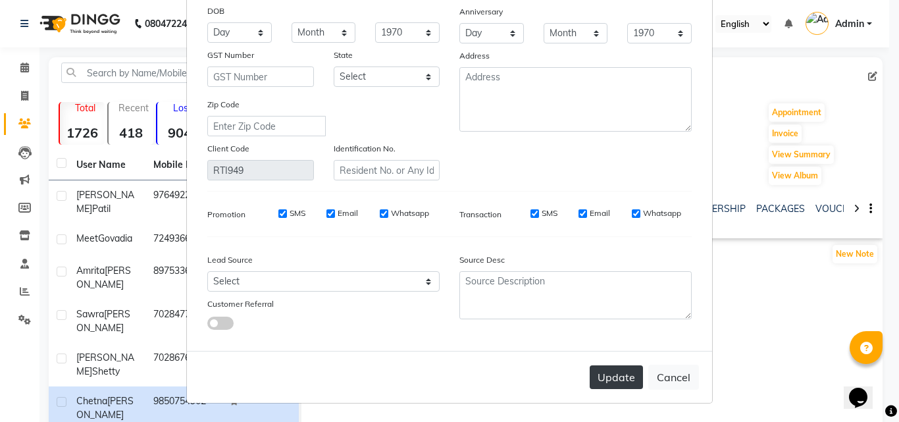
type input "[PERSON_NAME]"
click at [621, 380] on button "Update" at bounding box center [616, 377] width 53 height 24
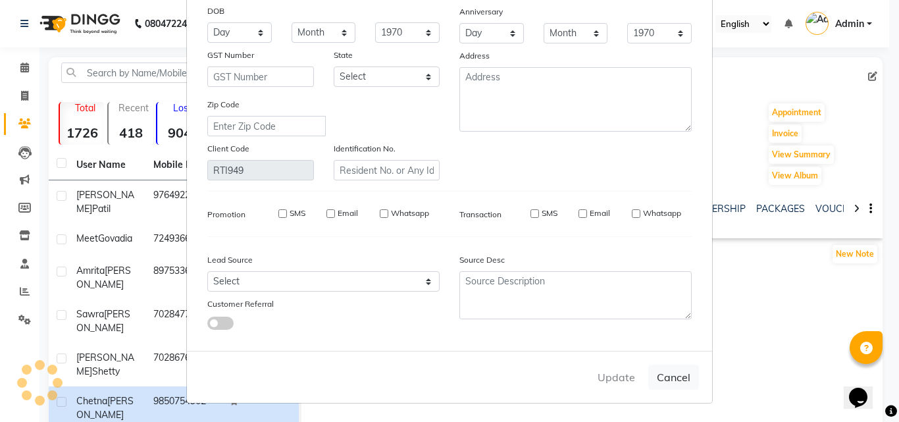
select select
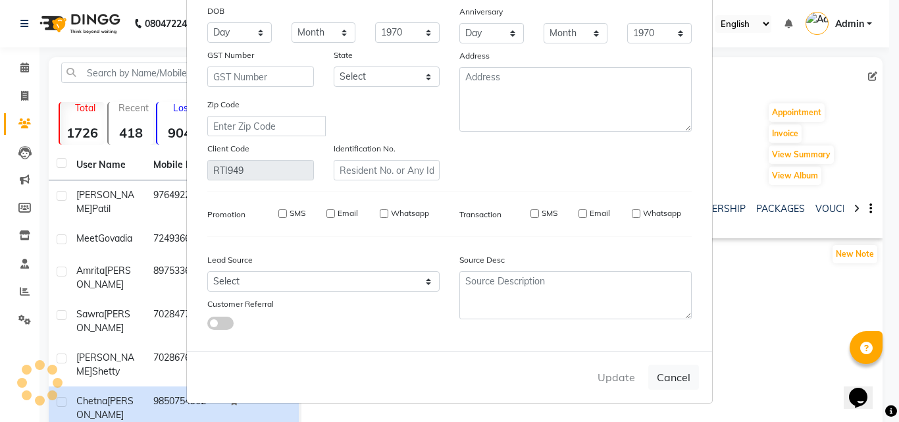
select select
checkbox input "false"
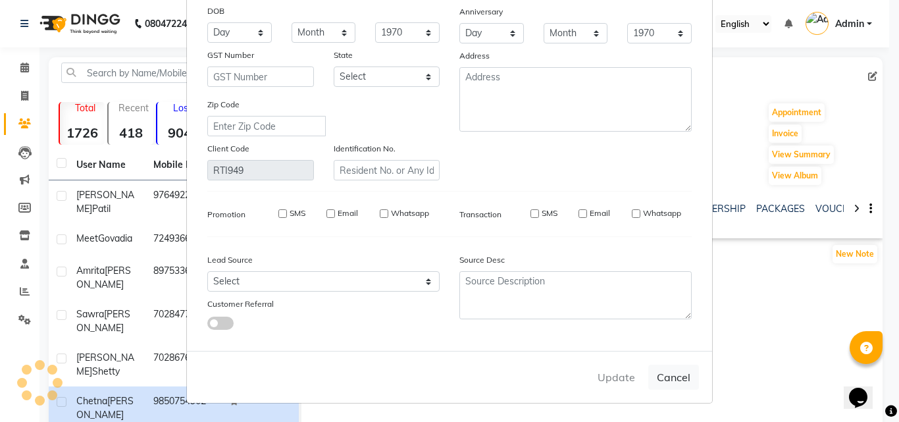
checkbox input "false"
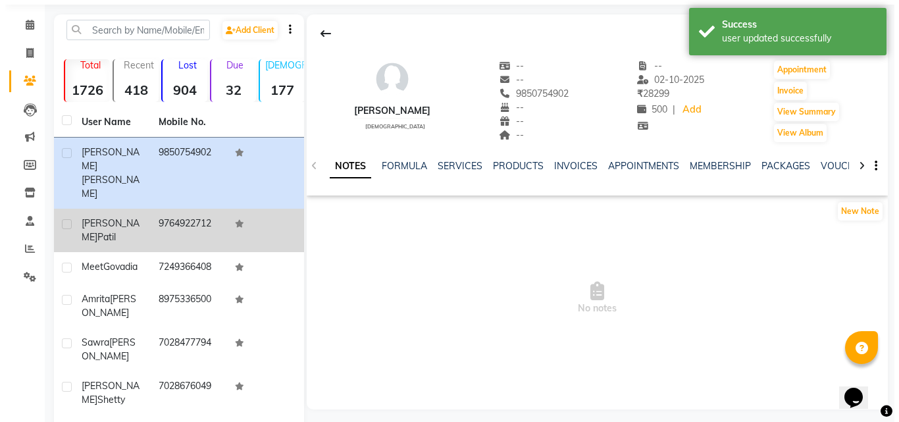
scroll to position [66, 0]
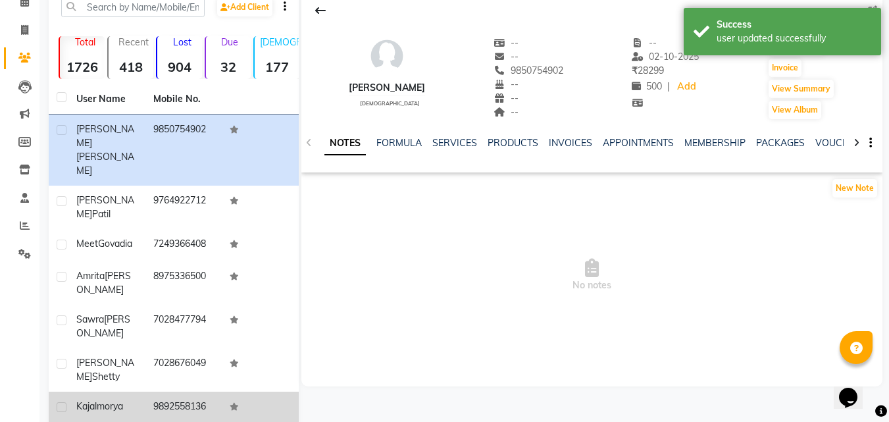
click at [105, 400] on span "morya" at bounding box center [110, 406] width 26 height 12
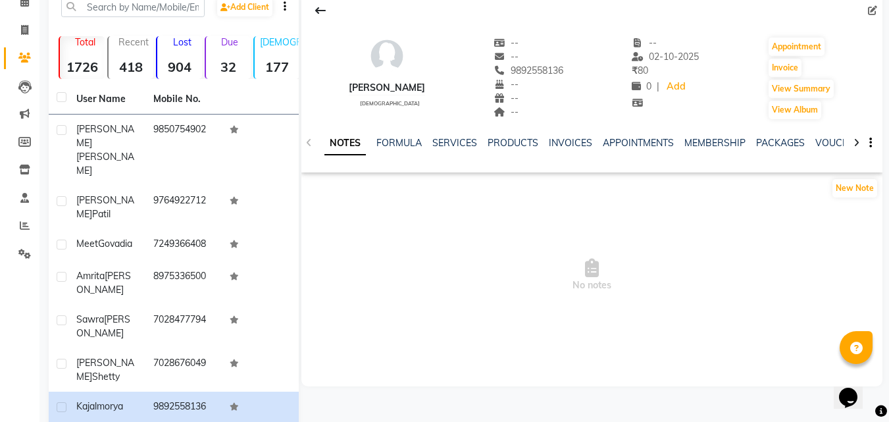
click at [866, 65] on div "[PERSON_NAME] [DEMOGRAPHIC_DATA] -- -- 9892558136 -- -- -- -- [DATE] ₹ 80 0 | A…" at bounding box center [592, 71] width 581 height 97
click at [874, 12] on icon at bounding box center [872, 10] width 9 height 9
select select "[DEMOGRAPHIC_DATA]"
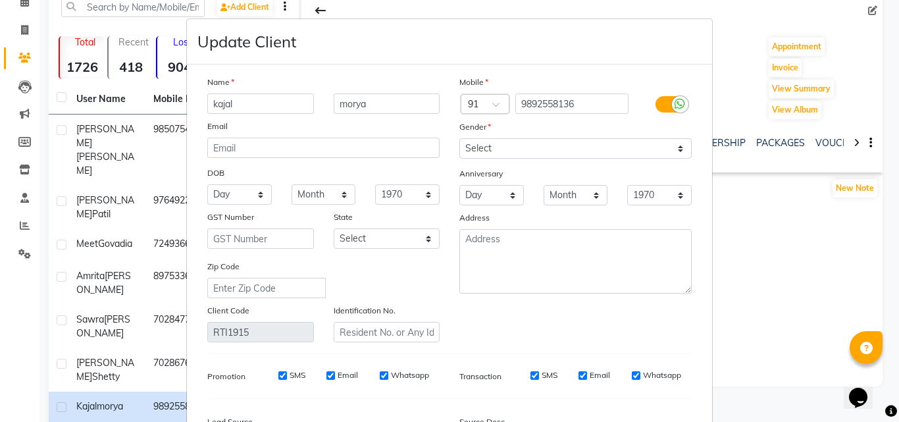
click at [234, 105] on input "kajal" at bounding box center [260, 103] width 107 height 20
type input "Kajal"
type input "Morya"
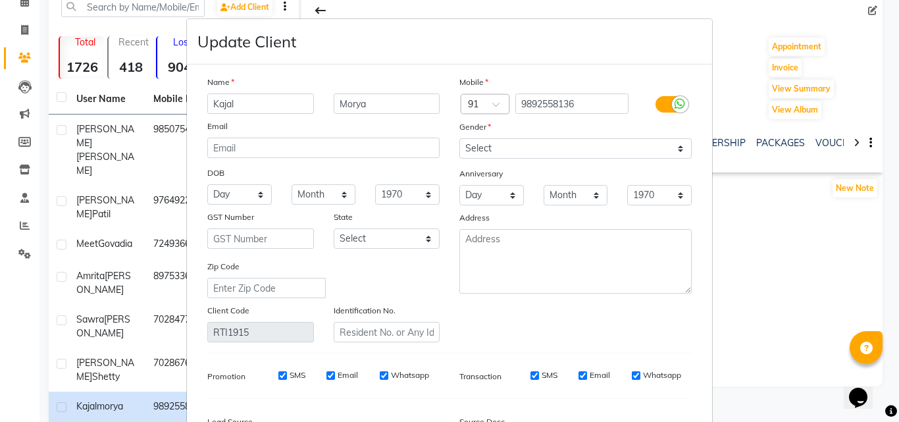
click at [394, 47] on div "Update Client" at bounding box center [449, 41] width 525 height 45
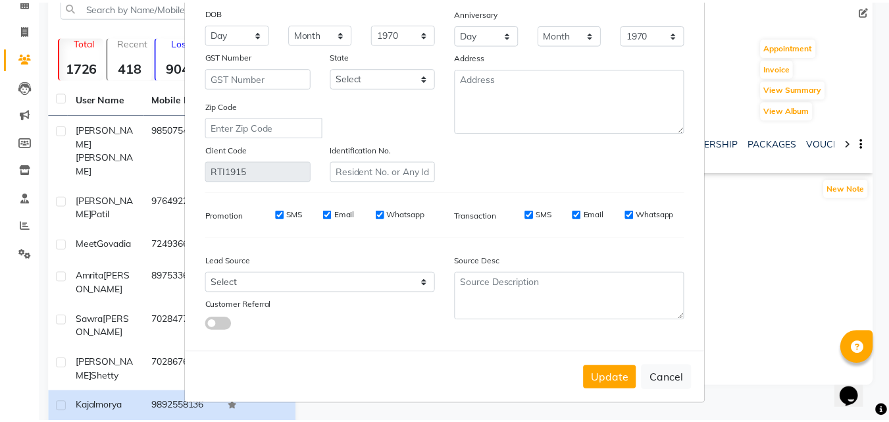
scroll to position [162, 0]
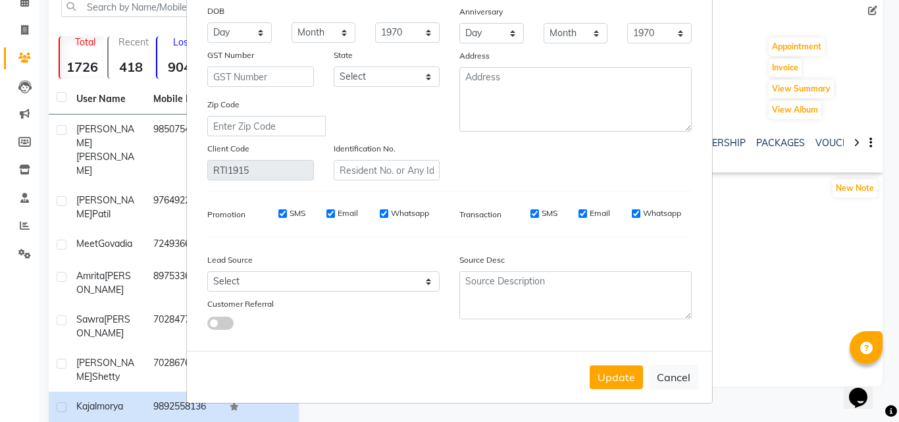
click at [640, 380] on div "Update Cancel" at bounding box center [449, 377] width 525 height 52
click at [626, 380] on button "Update" at bounding box center [616, 377] width 53 height 24
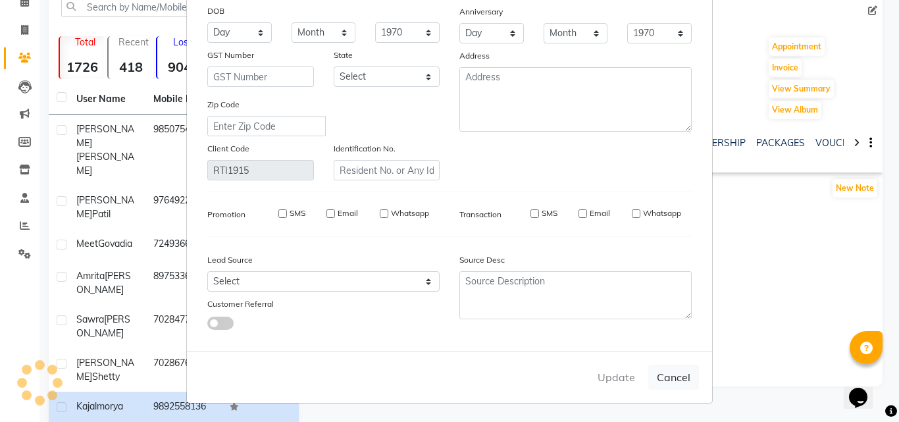
select select
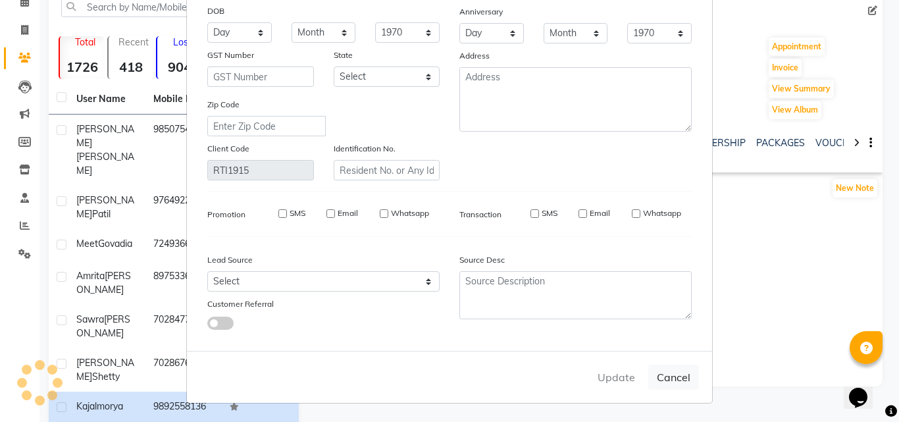
select select
checkbox input "false"
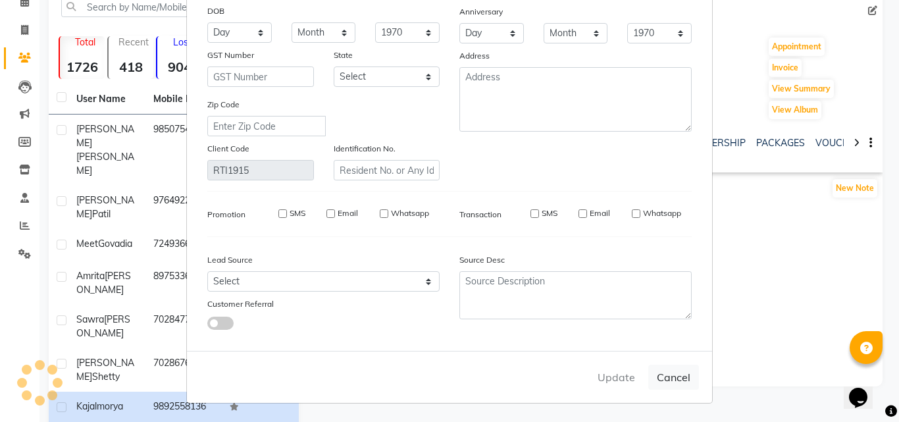
checkbox input "false"
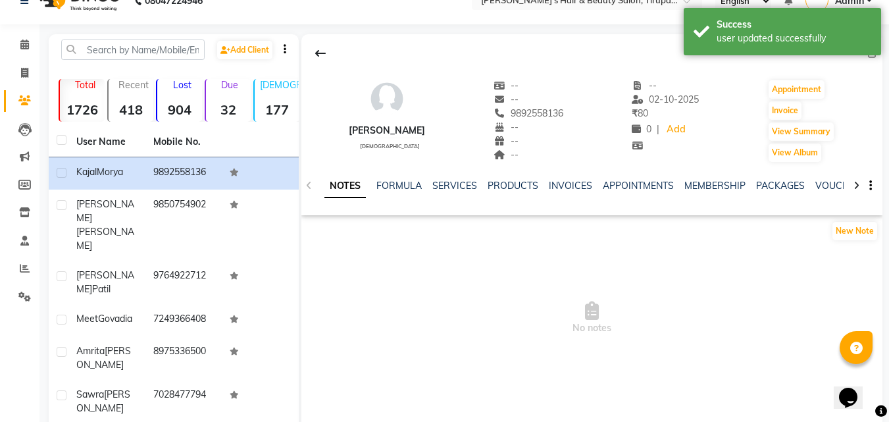
scroll to position [0, 0]
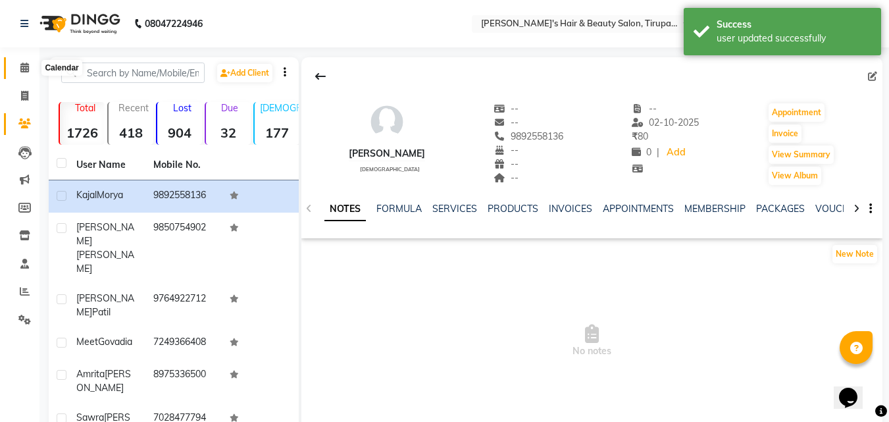
click at [27, 68] on icon at bounding box center [24, 68] width 9 height 10
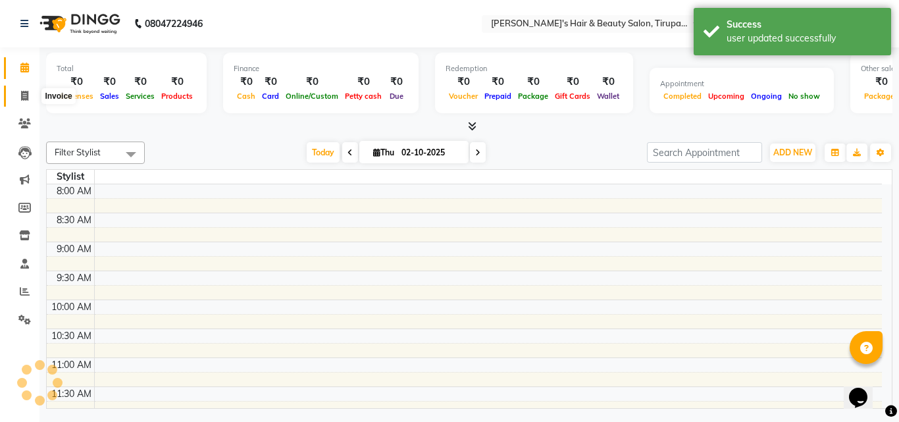
click at [28, 94] on icon at bounding box center [24, 96] width 7 height 10
select select "service"
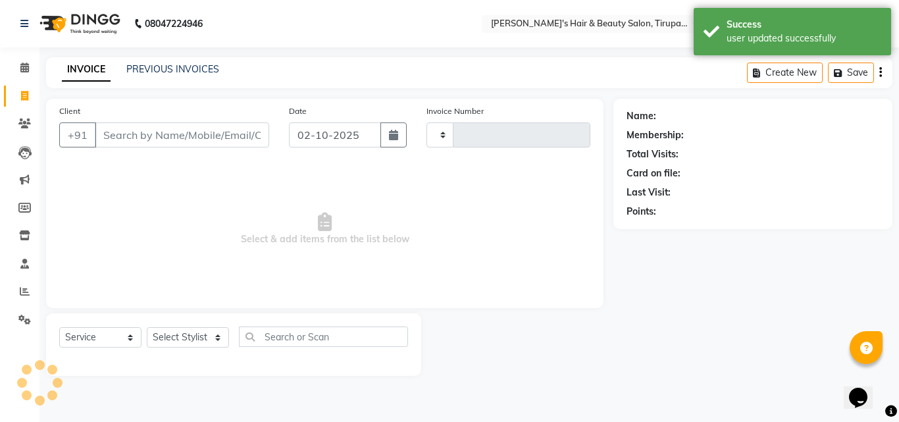
type input "1621"
select select "5401"
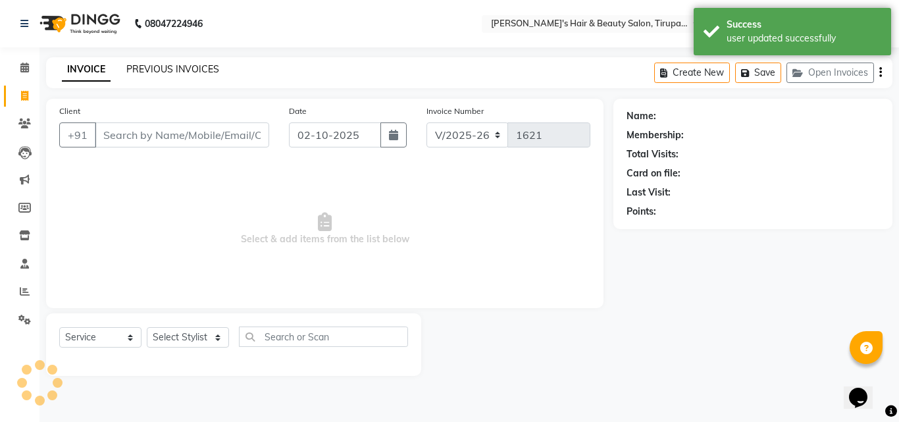
click at [195, 72] on link "PREVIOUS INVOICES" at bounding box center [172, 69] width 93 height 12
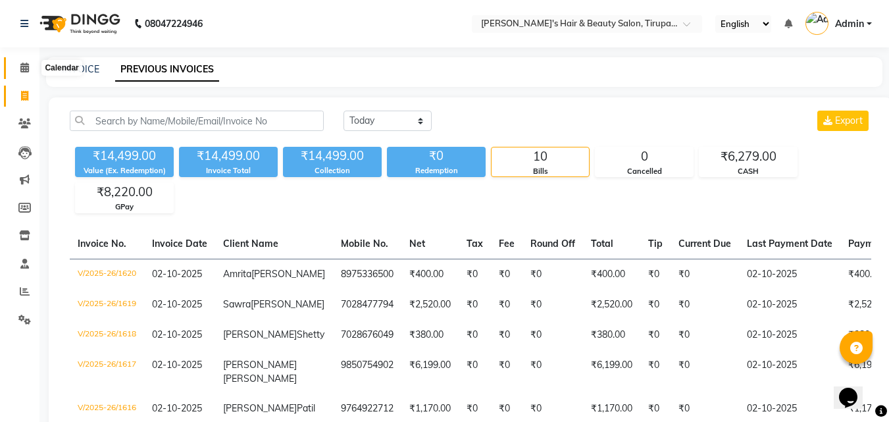
click at [27, 71] on icon at bounding box center [24, 68] width 9 height 10
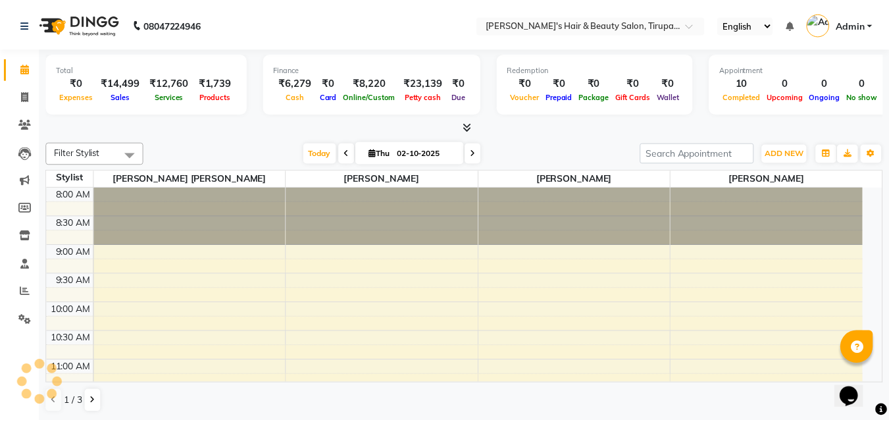
scroll to position [705, 0]
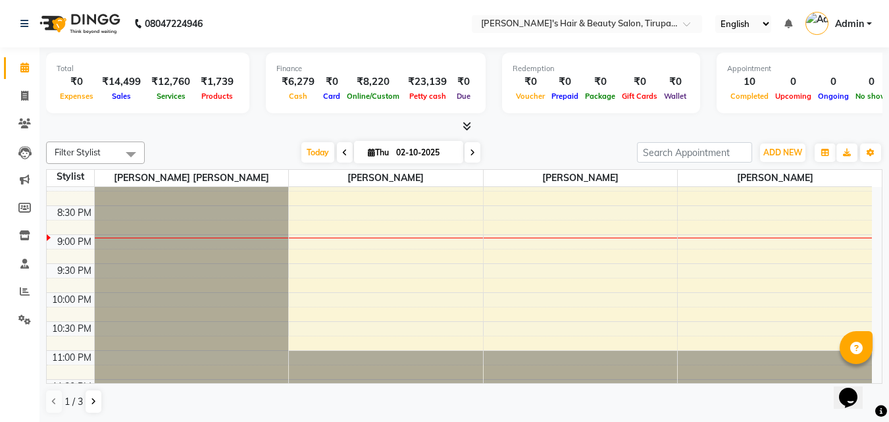
click at [465, 128] on icon at bounding box center [467, 126] width 9 height 10
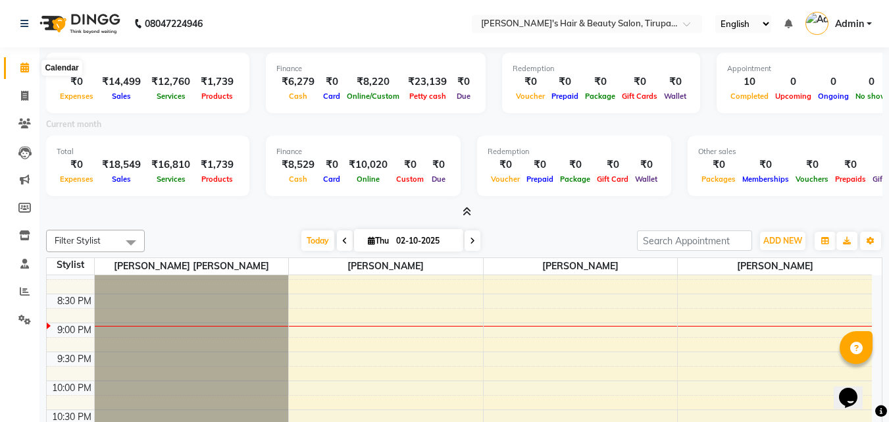
click at [27, 69] on icon at bounding box center [24, 68] width 9 height 10
click at [28, 96] on icon at bounding box center [24, 96] width 7 height 10
select select "service"
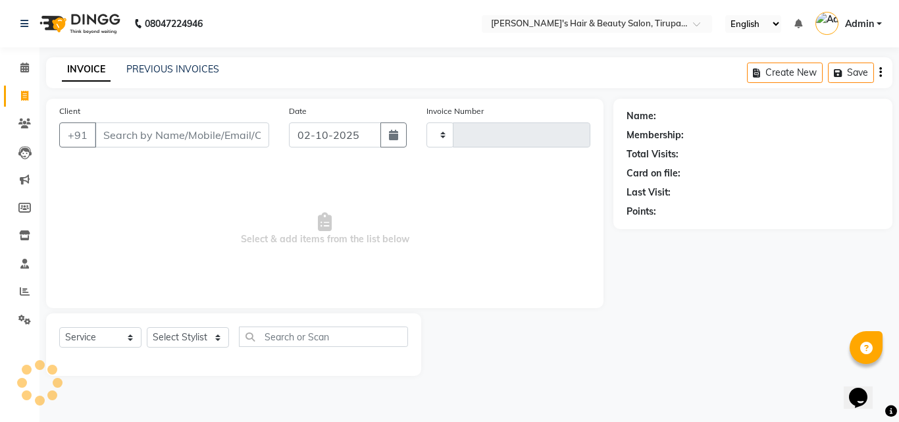
type input "1621"
select select "5401"
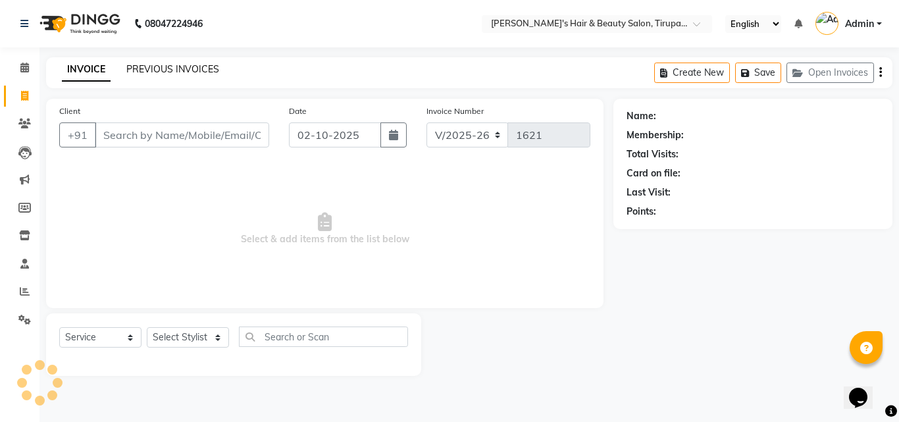
click at [187, 76] on div "PREVIOUS INVOICES" at bounding box center [172, 70] width 93 height 14
click at [180, 71] on link "PREVIOUS INVOICES" at bounding box center [172, 69] width 93 height 12
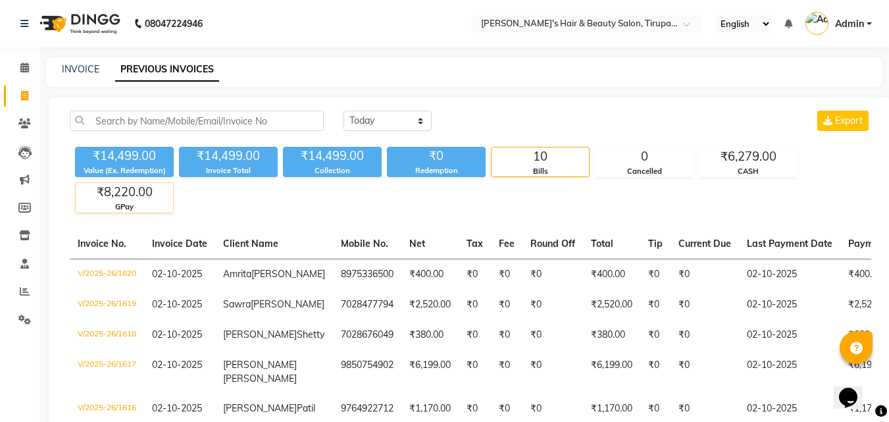
click at [153, 201] on div "₹8,220.00" at bounding box center [124, 192] width 97 height 18
